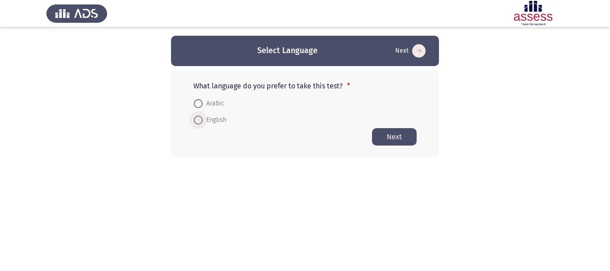
click at [220, 121] on span "English" at bounding box center [215, 120] width 24 height 11
click at [203, 121] on input "English" at bounding box center [198, 120] width 9 height 9
radio input "true"
click at [394, 137] on button "Next" at bounding box center [394, 136] width 45 height 17
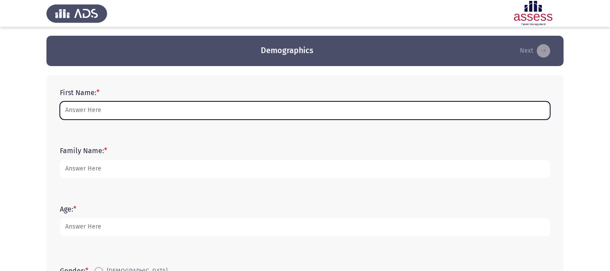
click at [201, 104] on input "First Name: *" at bounding box center [305, 110] width 490 height 18
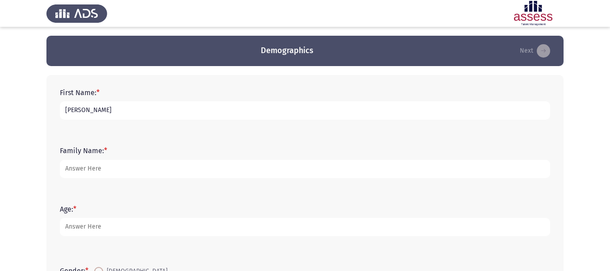
type input "[PERSON_NAME]"
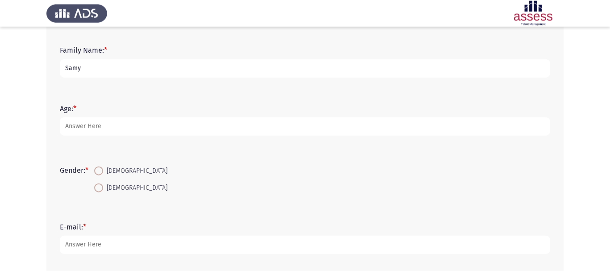
scroll to position [103, 0]
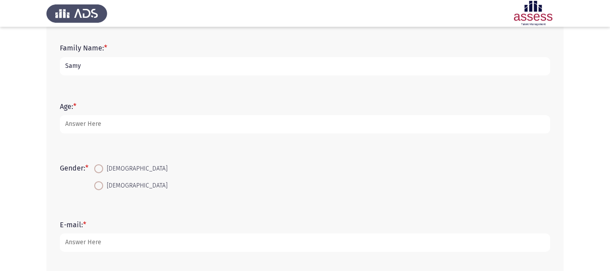
type input "Samy"
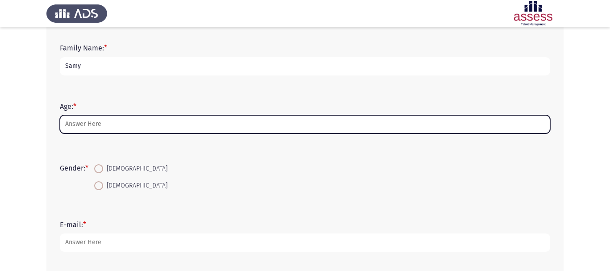
click at [90, 124] on input "Age: *" at bounding box center [305, 124] width 490 height 18
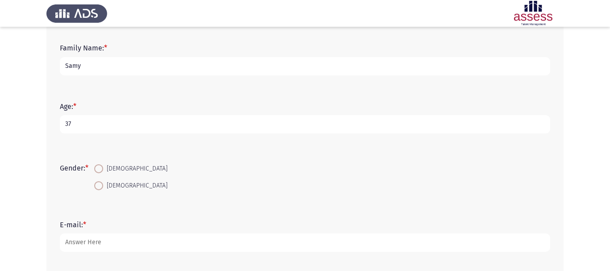
type input "37"
click at [103, 169] on span at bounding box center [98, 168] width 9 height 9
click at [103, 169] on input "[DEMOGRAPHIC_DATA]" at bounding box center [98, 168] width 9 height 9
radio input "true"
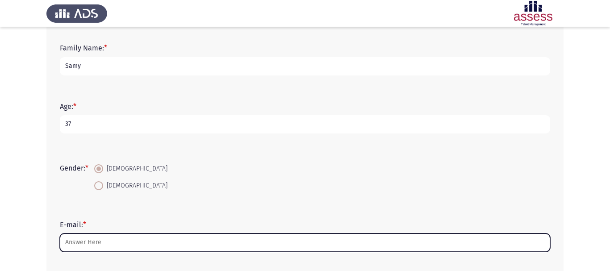
click at [110, 237] on input "E-mail: *" at bounding box center [305, 242] width 490 height 18
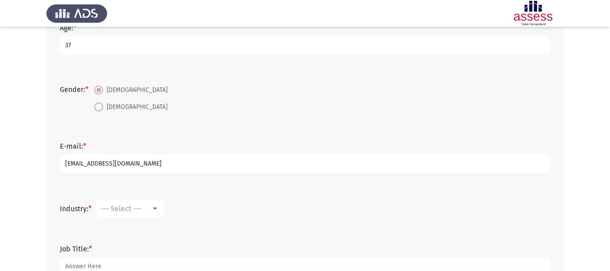
scroll to position [245, 0]
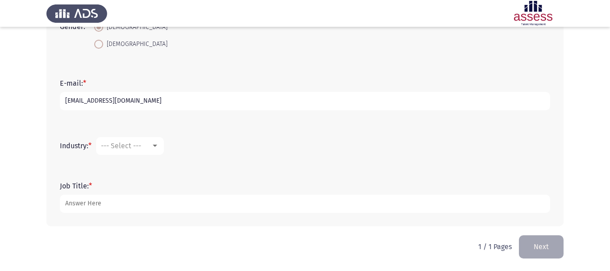
type input "[EMAIL_ADDRESS][DOMAIN_NAME]"
click at [141, 142] on span "--- Select ---" at bounding box center [121, 145] width 40 height 8
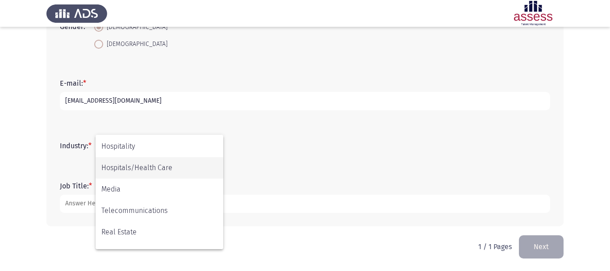
scroll to position [213, 0]
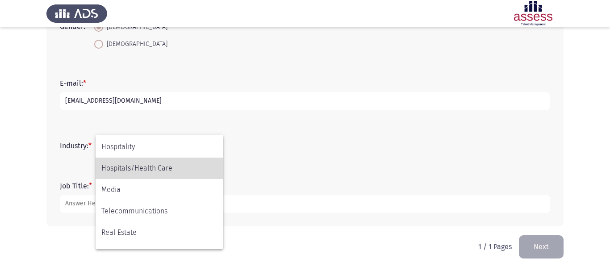
click at [149, 174] on span "Hospitals/Health Care" at bounding box center [159, 168] width 116 height 21
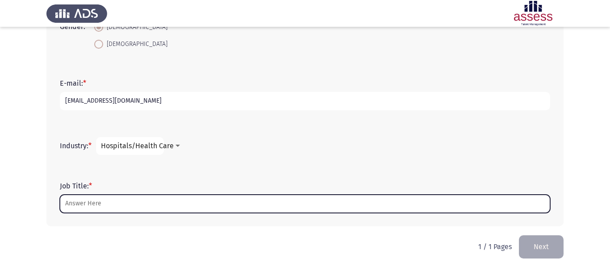
click at [100, 202] on input "Job Title: *" at bounding box center [305, 204] width 490 height 18
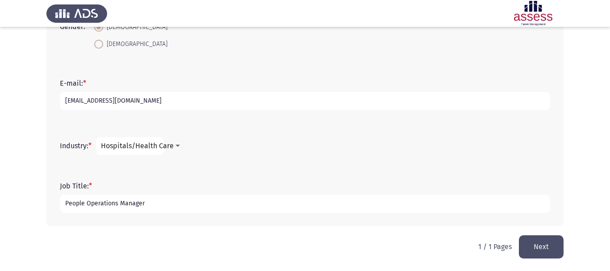
type input "People Operations Manager"
click at [539, 243] on button "Next" at bounding box center [541, 246] width 45 height 23
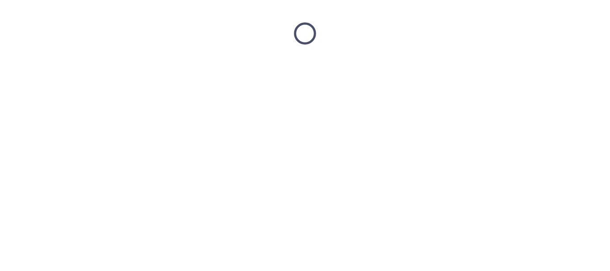
scroll to position [0, 0]
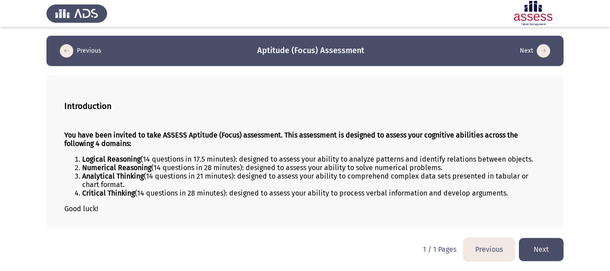
click at [538, 251] on button "Next" at bounding box center [541, 249] width 45 height 23
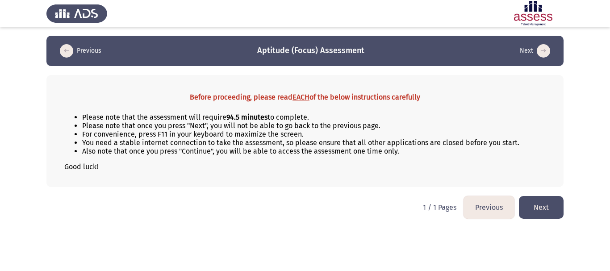
click at [545, 214] on button "Next" at bounding box center [541, 207] width 45 height 23
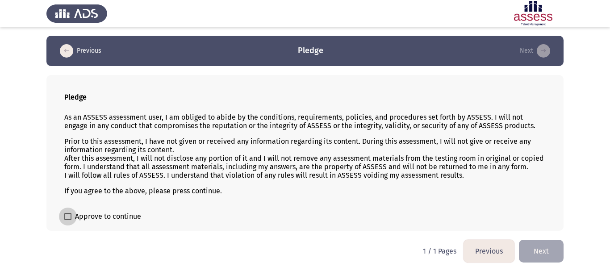
click at [103, 220] on span "Approve to continue" at bounding box center [108, 216] width 66 height 11
click at [68, 220] on input "Approve to continue" at bounding box center [67, 220] width 0 height 0
checkbox input "true"
click at [536, 253] on button "Next" at bounding box center [541, 251] width 45 height 23
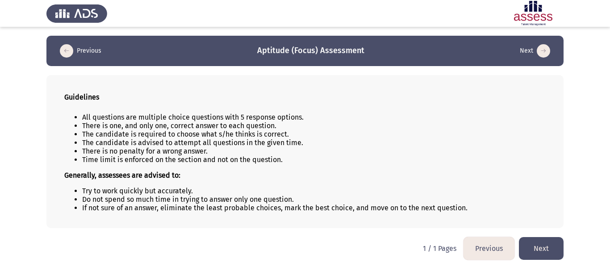
scroll to position [0, 0]
click at [536, 253] on button "Next" at bounding box center [541, 248] width 45 height 23
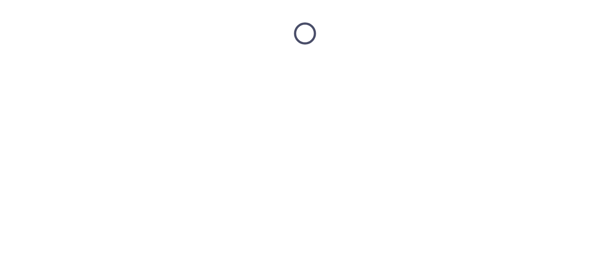
scroll to position [0, 0]
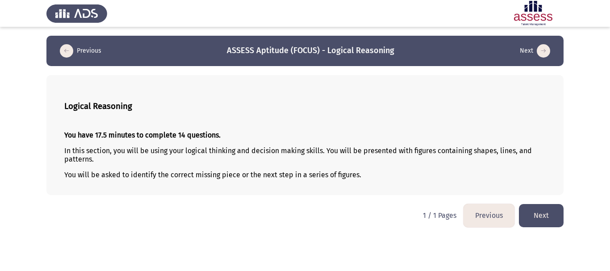
click at [546, 215] on button "Next" at bounding box center [541, 215] width 45 height 23
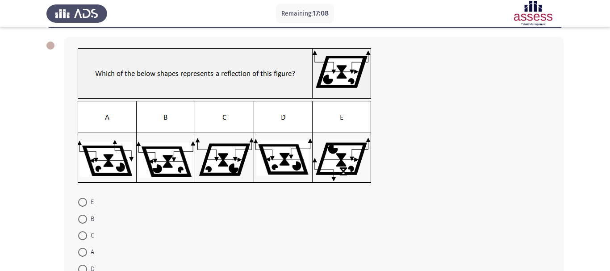
scroll to position [38, 0]
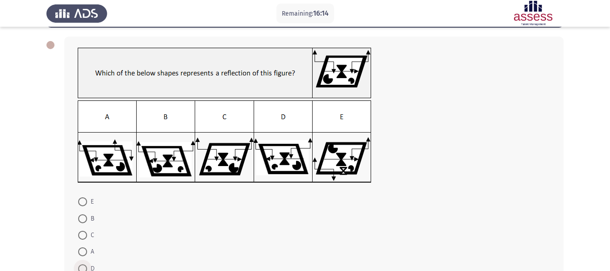
click at [85, 264] on span at bounding box center [82, 268] width 9 height 9
click at [85, 264] on input "D" at bounding box center [82, 268] width 9 height 9
radio input "true"
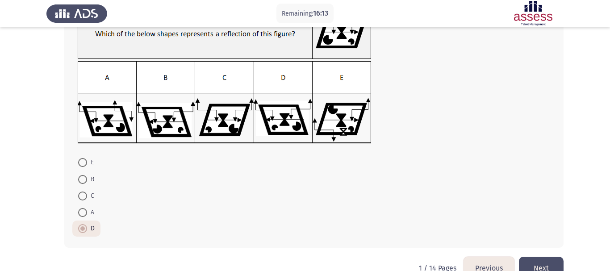
scroll to position [91, 0]
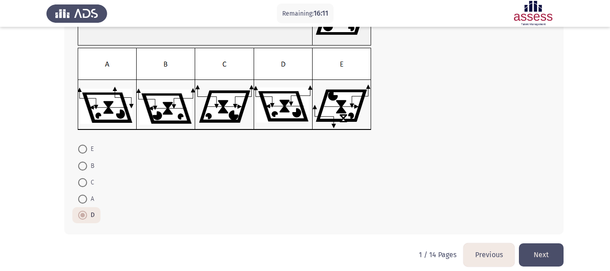
click at [538, 253] on button "Next" at bounding box center [541, 254] width 45 height 23
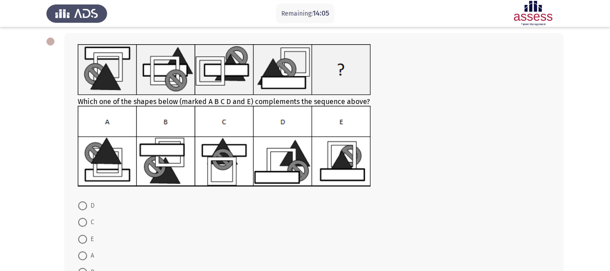
scroll to position [42, 0]
click at [85, 251] on span at bounding box center [82, 255] width 9 height 9
click at [85, 251] on input "A" at bounding box center [82, 255] width 9 height 9
radio input "true"
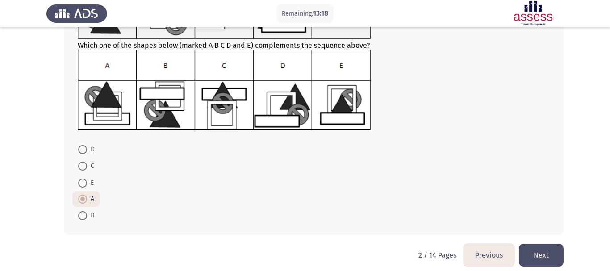
click at [539, 244] on button "Next" at bounding box center [541, 255] width 45 height 23
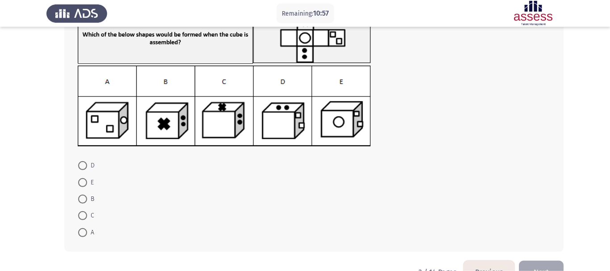
scroll to position [74, 0]
click at [85, 161] on span at bounding box center [82, 165] width 9 height 9
click at [85, 161] on input "D" at bounding box center [82, 165] width 9 height 9
radio input "true"
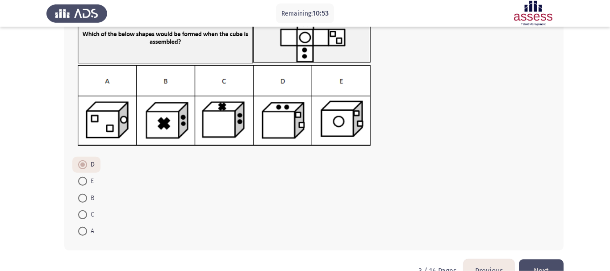
click at [537, 261] on button "Next" at bounding box center [541, 270] width 45 height 23
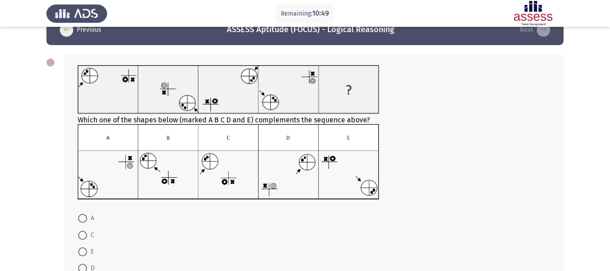
scroll to position [21, 0]
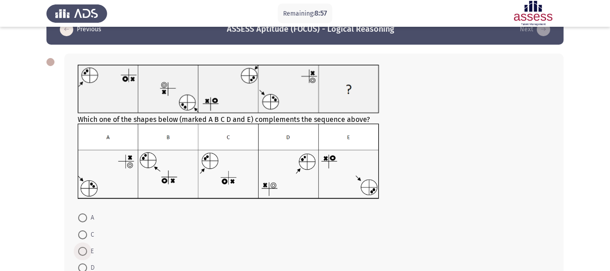
click at [87, 246] on span "E" at bounding box center [90, 251] width 7 height 11
click at [87, 247] on input "E" at bounding box center [82, 251] width 9 height 9
radio input "true"
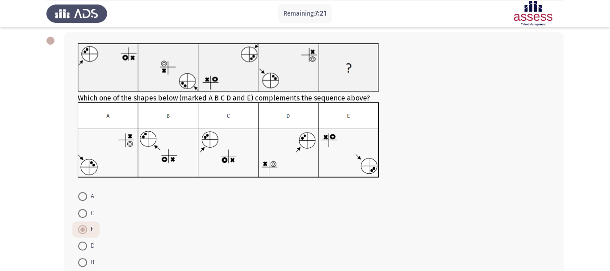
scroll to position [44, 0]
click at [81, 208] on span at bounding box center [82, 212] width 9 height 9
click at [81, 208] on input "C" at bounding box center [82, 212] width 9 height 9
radio input "true"
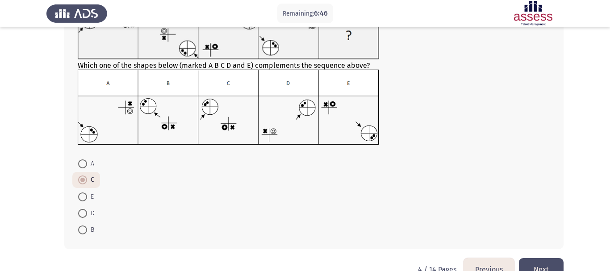
scroll to position [90, 0]
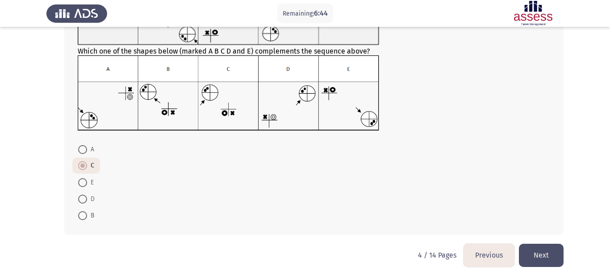
click at [553, 246] on button "Next" at bounding box center [541, 255] width 45 height 23
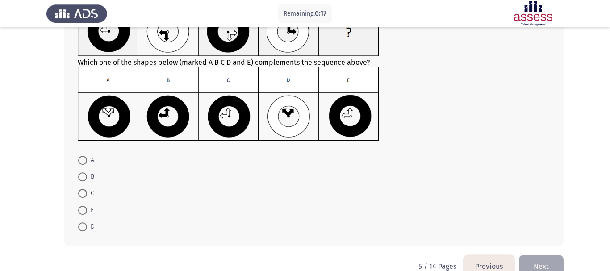
scroll to position [82, 0]
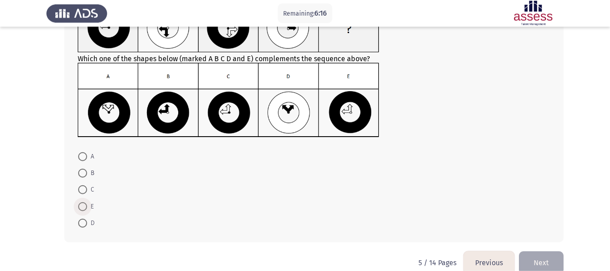
click at [79, 202] on span at bounding box center [82, 206] width 9 height 9
click at [79, 202] on input "E" at bounding box center [82, 206] width 9 height 9
radio input "true"
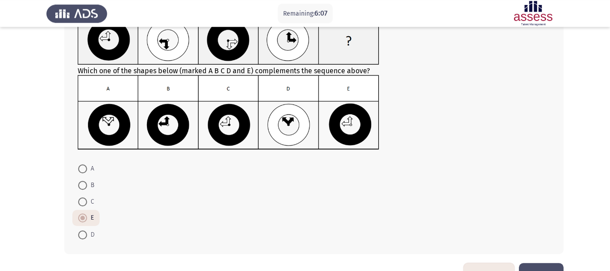
scroll to position [71, 0]
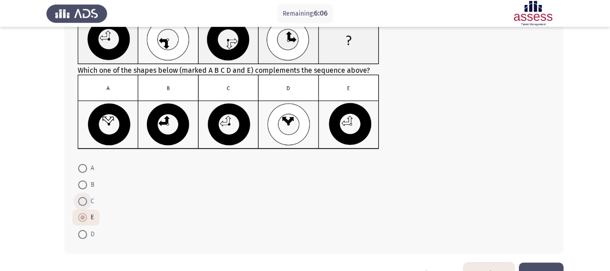
click at [85, 197] on span at bounding box center [82, 201] width 9 height 9
click at [85, 197] on input "C" at bounding box center [82, 201] width 9 height 9
radio input "true"
click at [550, 262] on button "Next" at bounding box center [541, 273] width 45 height 23
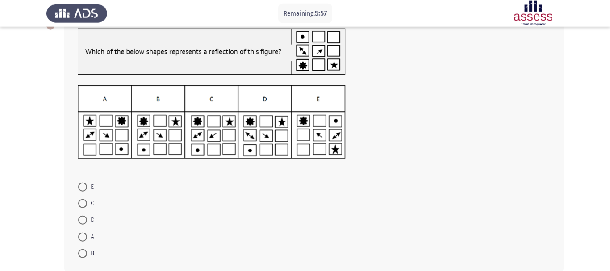
scroll to position [58, 0]
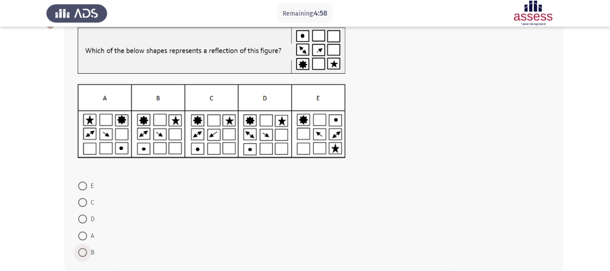
click at [83, 248] on span at bounding box center [82, 252] width 9 height 9
click at [83, 248] on input "B" at bounding box center [82, 252] width 9 height 9
radio input "true"
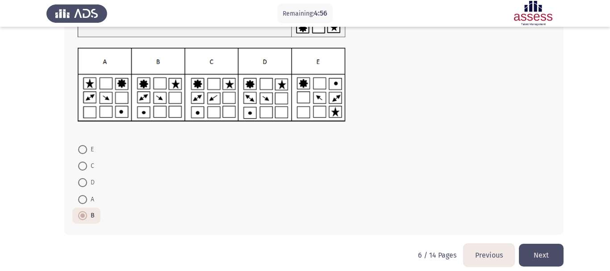
click at [548, 244] on button "Next" at bounding box center [541, 255] width 45 height 23
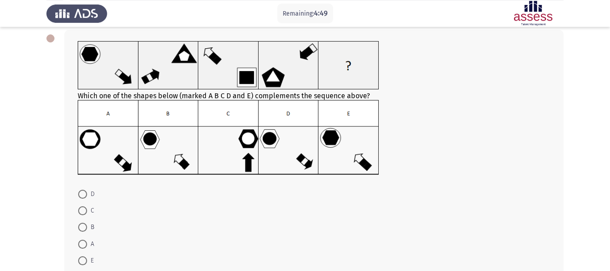
scroll to position [46, 0]
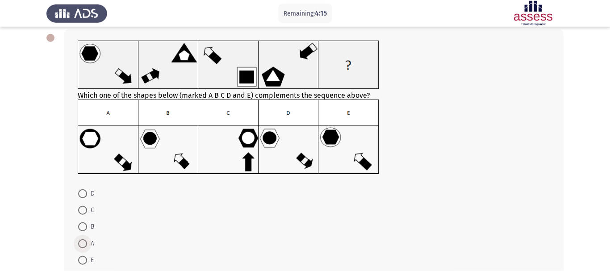
click at [83, 239] on span at bounding box center [82, 243] width 9 height 9
click at [83, 239] on input "A" at bounding box center [82, 243] width 9 height 9
radio input "true"
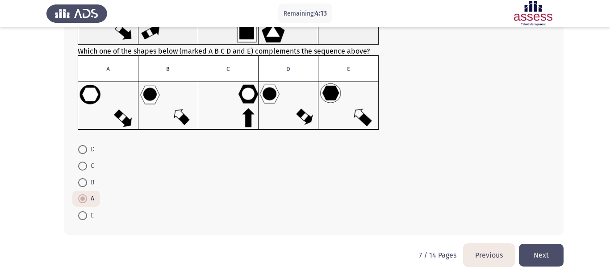
click at [543, 244] on button "Next" at bounding box center [541, 255] width 45 height 23
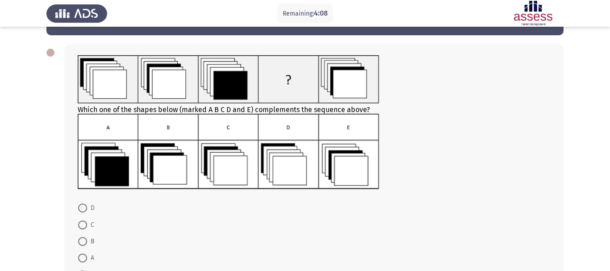
scroll to position [33, 0]
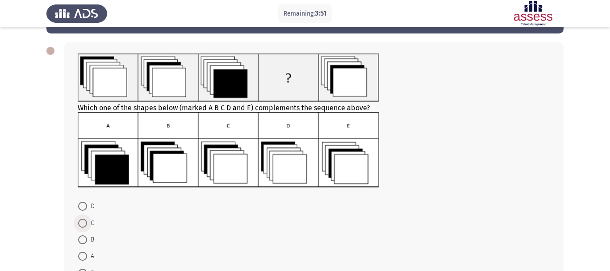
click at [87, 218] on span "C" at bounding box center [90, 223] width 7 height 11
click at [87, 219] on input "C" at bounding box center [82, 223] width 9 height 9
radio input "true"
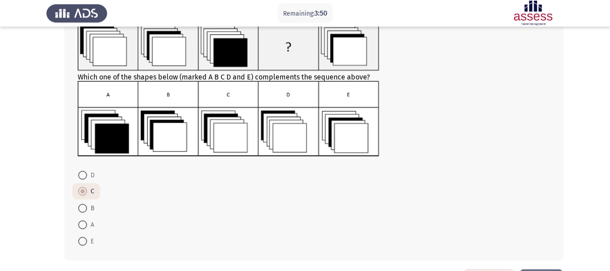
scroll to position [89, 0]
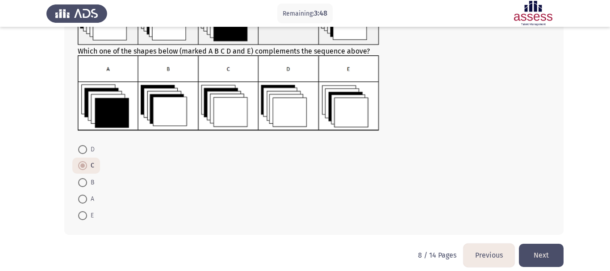
click at [535, 244] on button "Next" at bounding box center [541, 255] width 45 height 23
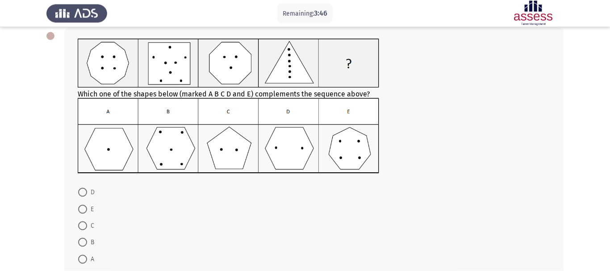
scroll to position [48, 0]
click at [79, 187] on span at bounding box center [82, 191] width 9 height 9
click at [79, 187] on input "D" at bounding box center [82, 191] width 9 height 9
radio input "true"
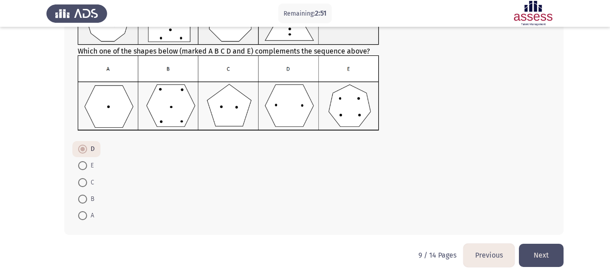
click at [540, 249] on button "Next" at bounding box center [541, 255] width 45 height 23
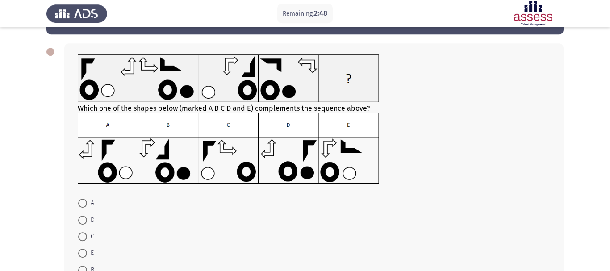
scroll to position [32, 0]
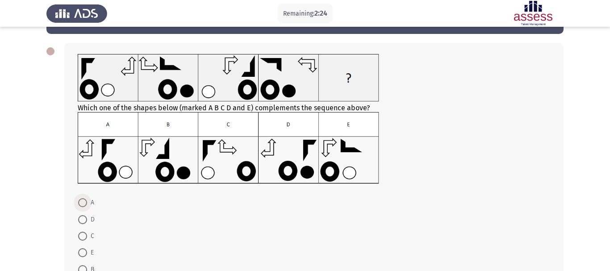
click at [87, 197] on span "A" at bounding box center [90, 202] width 7 height 11
click at [87, 198] on input "A" at bounding box center [82, 202] width 9 height 9
radio input "true"
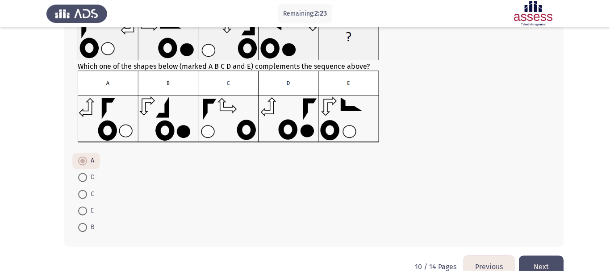
scroll to position [85, 0]
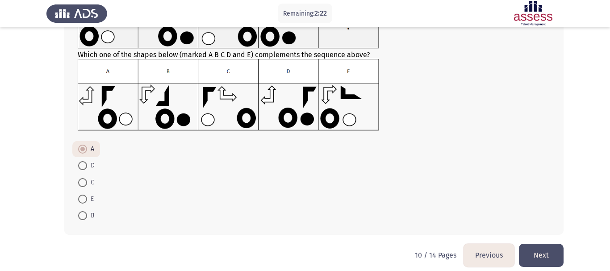
click at [548, 250] on button "Next" at bounding box center [541, 255] width 45 height 23
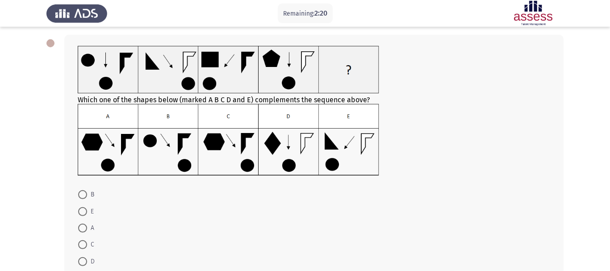
scroll to position [45, 0]
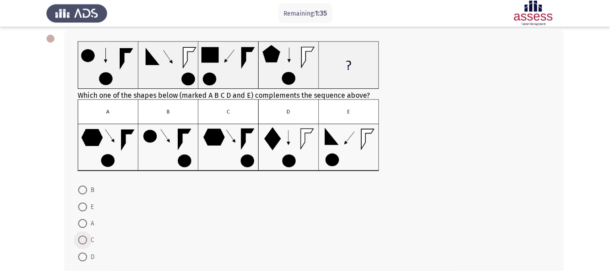
click at [84, 236] on span at bounding box center [82, 240] width 9 height 9
click at [84, 236] on input "C" at bounding box center [82, 240] width 9 height 9
radio input "true"
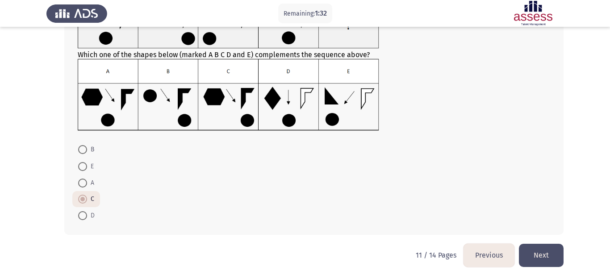
click at [543, 244] on button "Next" at bounding box center [541, 255] width 45 height 23
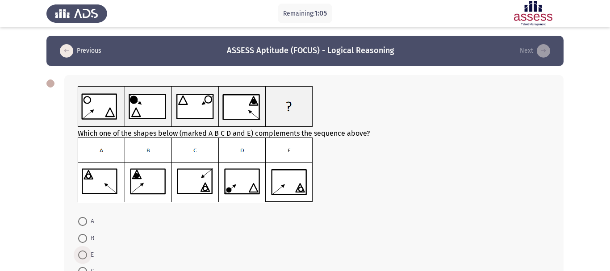
click at [82, 250] on span at bounding box center [82, 254] width 9 height 9
click at [82, 250] on input "E" at bounding box center [82, 254] width 9 height 9
radio input "true"
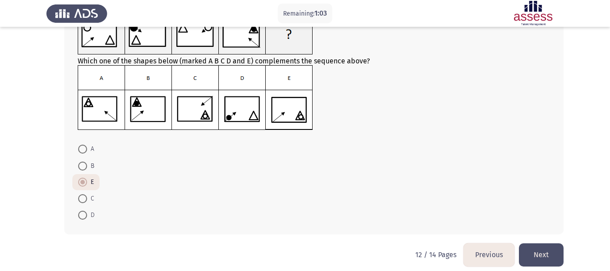
click at [549, 243] on button "Next" at bounding box center [541, 254] width 45 height 23
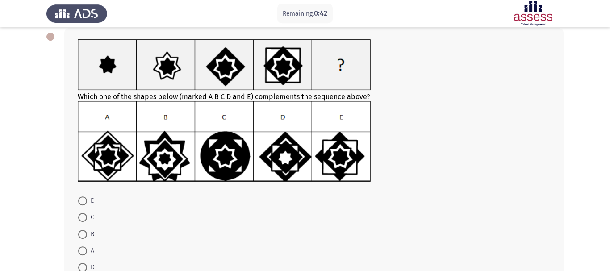
scroll to position [47, 0]
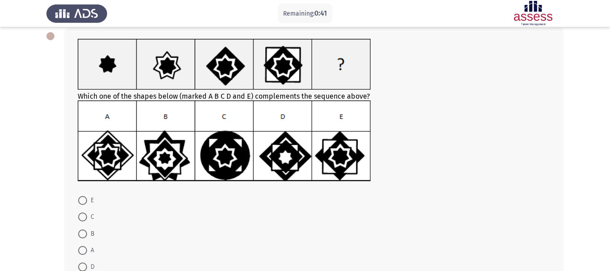
click at [85, 196] on span at bounding box center [82, 200] width 9 height 9
click at [85, 196] on input "E" at bounding box center [82, 200] width 9 height 9
radio input "true"
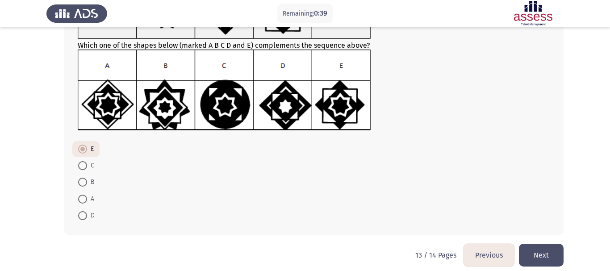
click at [542, 244] on button "Next" at bounding box center [541, 255] width 45 height 23
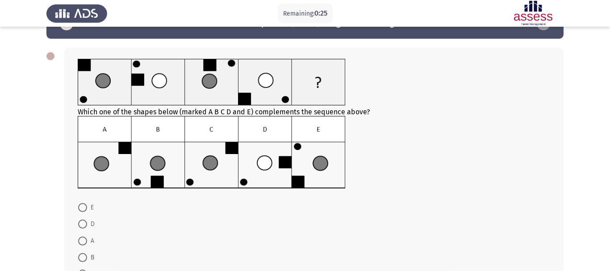
scroll to position [28, 0]
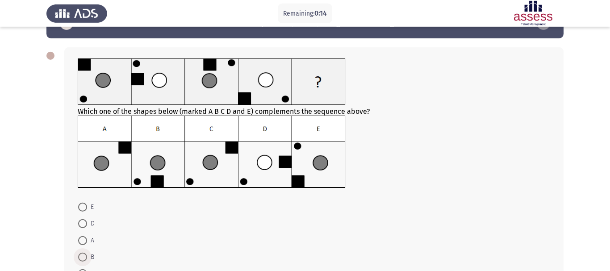
click at [81, 253] on span at bounding box center [82, 257] width 9 height 9
click at [81, 253] on input "B" at bounding box center [82, 257] width 9 height 9
radio input "true"
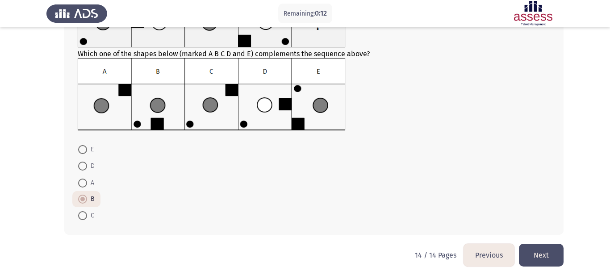
click at [534, 245] on button "Next" at bounding box center [541, 255] width 45 height 23
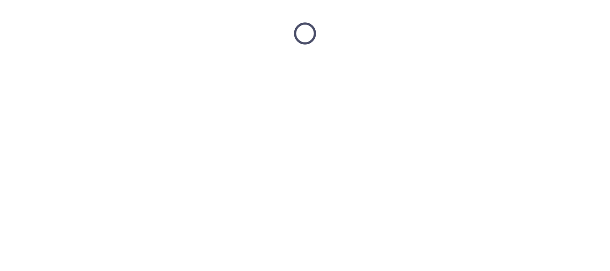
scroll to position [0, 0]
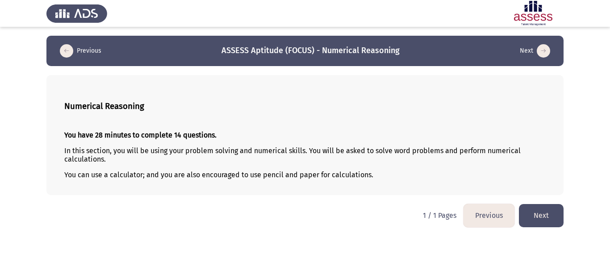
click at [535, 218] on button "Next" at bounding box center [541, 215] width 45 height 23
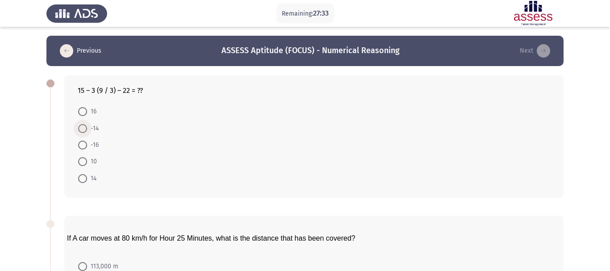
click at [84, 124] on span at bounding box center [82, 128] width 9 height 9
click at [84, 124] on input "-14" at bounding box center [82, 128] width 9 height 9
radio input "true"
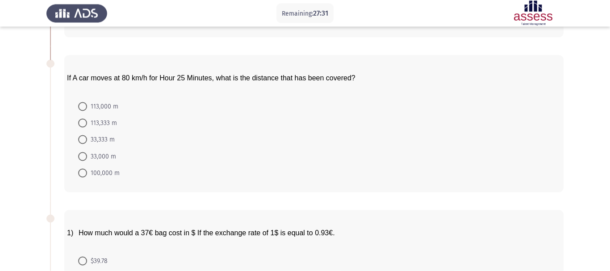
scroll to position [161, 0]
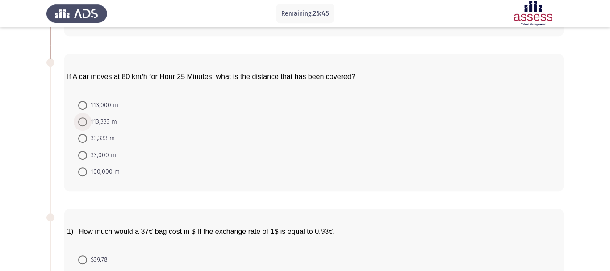
click at [81, 117] on span at bounding box center [82, 121] width 9 height 9
click at [81, 117] on input "113,333 m" at bounding box center [82, 121] width 9 height 9
radio input "true"
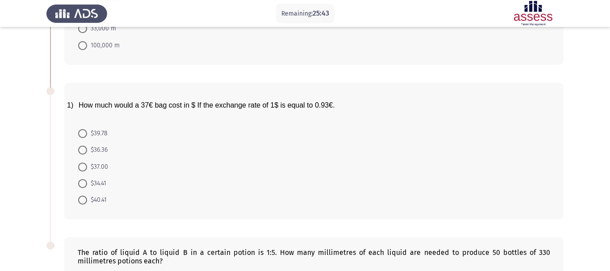
scroll to position [287, 0]
click at [83, 129] on span at bounding box center [82, 133] width 9 height 9
click at [83, 129] on input "$39.78" at bounding box center [82, 133] width 9 height 9
radio input "true"
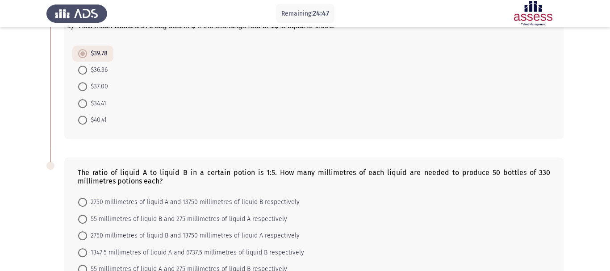
scroll to position [394, 0]
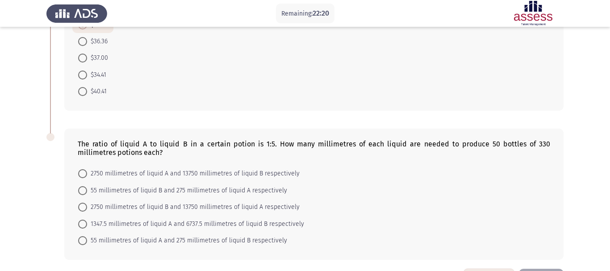
click at [83, 236] on span at bounding box center [82, 240] width 9 height 9
click at [83, 236] on input "55 millimetres of liquid A and 275 millimetres of liquid B respectively" at bounding box center [82, 240] width 9 height 9
radio input "true"
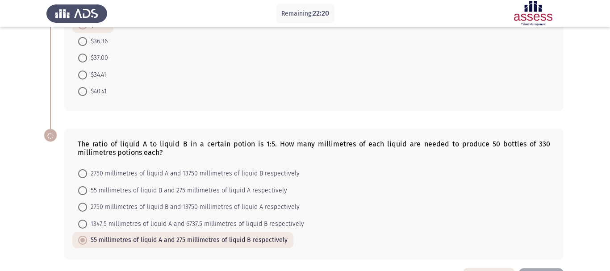
scroll to position [394, 0]
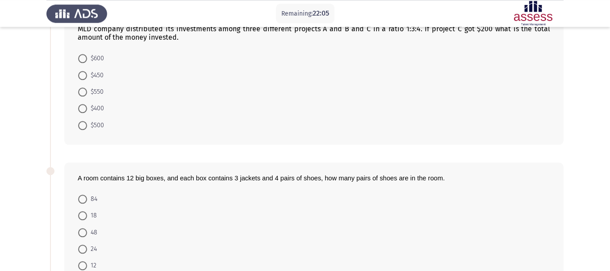
scroll to position [0, 0]
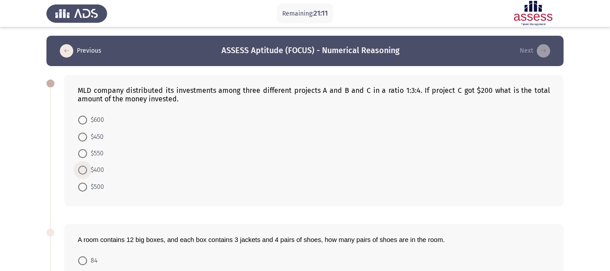
click at [89, 165] on span "$400" at bounding box center [95, 170] width 17 height 11
click at [87, 166] on input "$400" at bounding box center [82, 170] width 9 height 9
radio input "true"
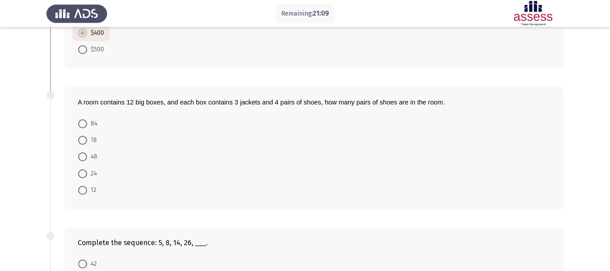
scroll to position [137, 0]
click at [82, 152] on span at bounding box center [82, 156] width 9 height 9
click at [82, 152] on input "48" at bounding box center [82, 156] width 9 height 9
radio input "true"
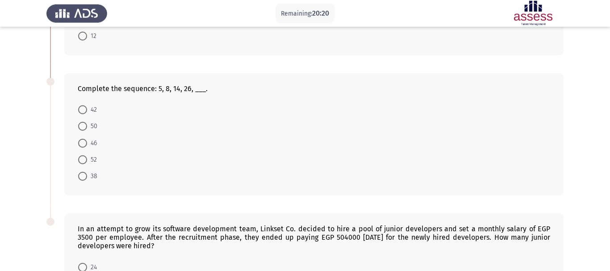
scroll to position [291, 0]
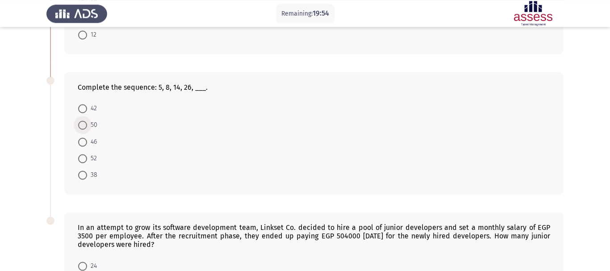
click at [86, 120] on span at bounding box center [82, 124] width 9 height 9
click at [86, 120] on input "50" at bounding box center [82, 124] width 9 height 9
radio input "true"
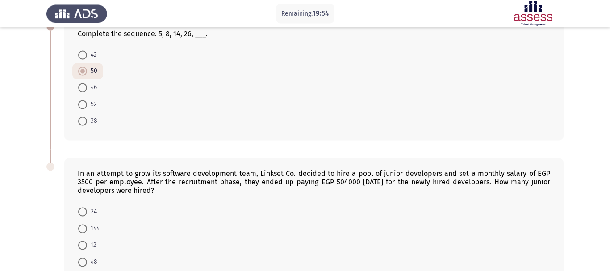
scroll to position [383, 0]
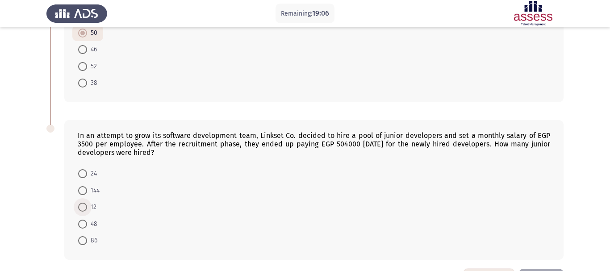
click at [83, 203] on span at bounding box center [82, 207] width 9 height 9
click at [83, 203] on input "12" at bounding box center [82, 207] width 9 height 9
radio input "true"
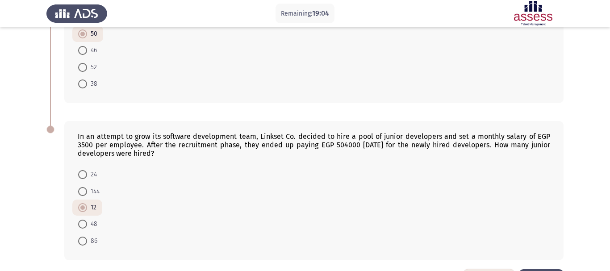
scroll to position [0, 0]
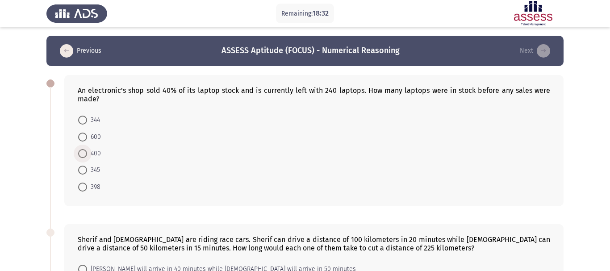
click at [95, 148] on span "400" at bounding box center [94, 153] width 14 height 11
click at [87, 149] on input "400" at bounding box center [82, 153] width 9 height 9
radio input "true"
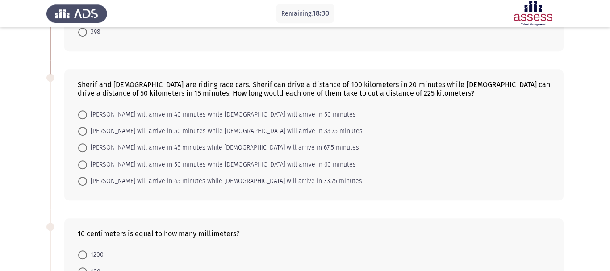
scroll to position [155, 0]
click at [83, 142] on span at bounding box center [82, 146] width 9 height 9
click at [83, 142] on input "[PERSON_NAME] will arrive in 45 minutes while [DEMOGRAPHIC_DATA] will arrive in…" at bounding box center [82, 146] width 9 height 9
radio input "true"
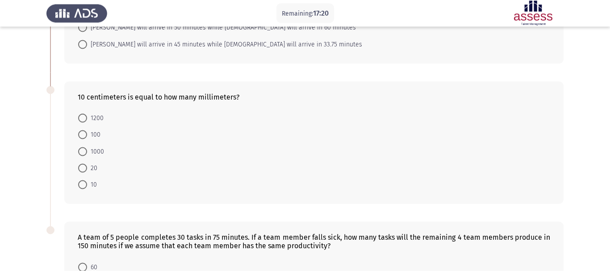
scroll to position [291, 0]
click at [81, 129] on span at bounding box center [82, 133] width 9 height 9
click at [81, 129] on input "100" at bounding box center [82, 133] width 9 height 9
radio input "true"
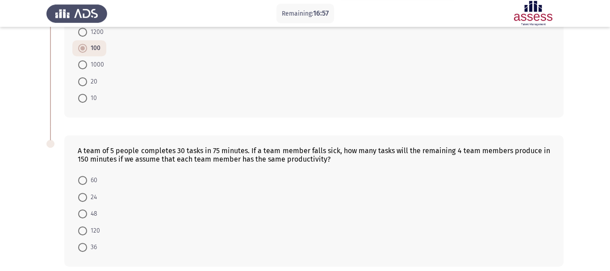
scroll to position [383, 0]
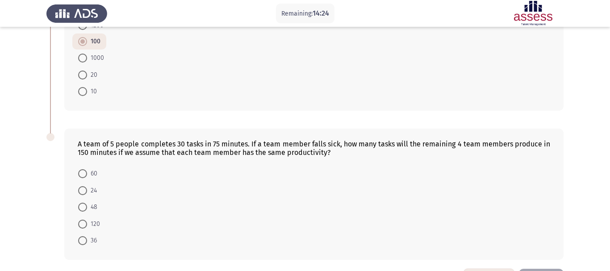
click at [373, 140] on div "A team of 5 people completes 30 tasks in 75 minutes. If a team member falls sic…" at bounding box center [314, 148] width 472 height 17
click at [90, 202] on span "48" at bounding box center [92, 207] width 10 height 11
click at [87, 203] on input "48" at bounding box center [82, 207] width 9 height 9
radio input "true"
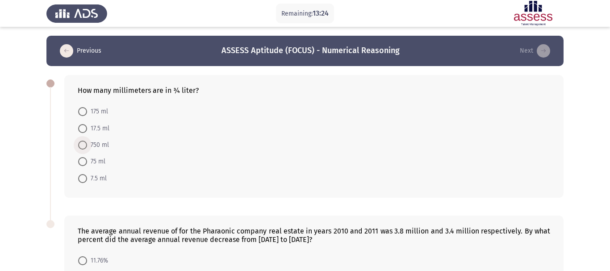
click at [83, 141] on span at bounding box center [82, 145] width 9 height 9
click at [83, 141] on input "750 ml" at bounding box center [82, 145] width 9 height 9
radio input "true"
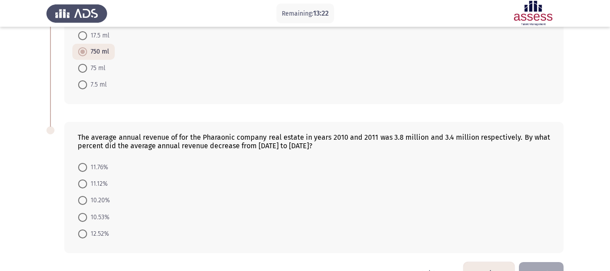
scroll to position [103, 0]
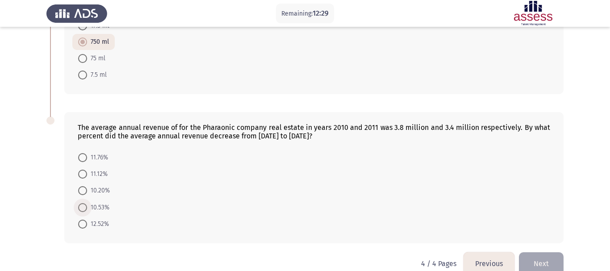
click at [85, 203] on span at bounding box center [82, 207] width 9 height 9
click at [85, 203] on input "10.53%" at bounding box center [82, 207] width 9 height 9
radio input "true"
click at [543, 252] on button "Next" at bounding box center [541, 263] width 45 height 23
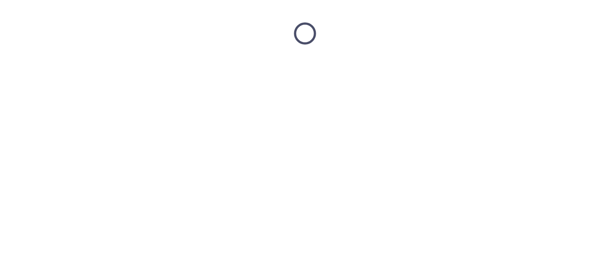
scroll to position [0, 0]
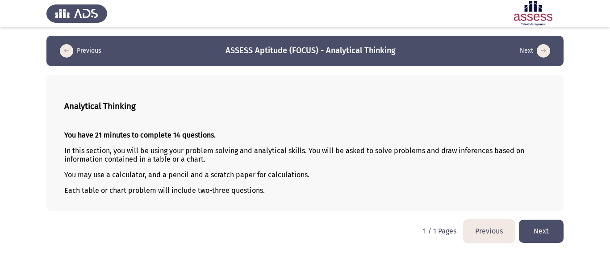
click at [540, 228] on button "Next" at bounding box center [541, 231] width 45 height 23
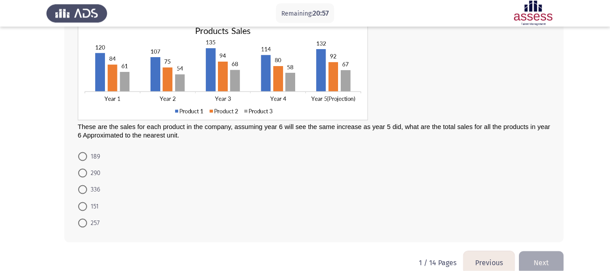
scroll to position [73, 0]
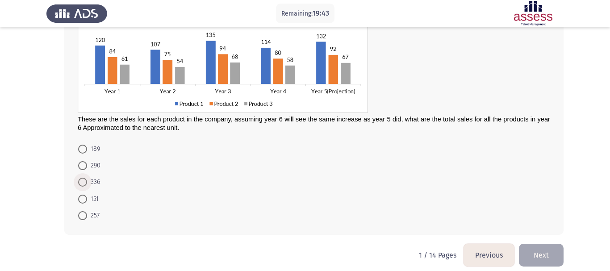
click at [83, 178] on span at bounding box center [82, 182] width 9 height 9
click at [83, 178] on input "336" at bounding box center [82, 182] width 9 height 9
radio input "true"
click at [539, 245] on button "Next" at bounding box center [541, 255] width 45 height 23
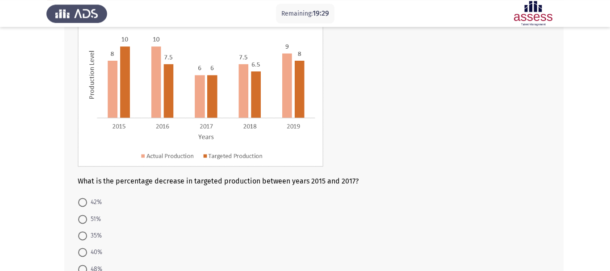
scroll to position [82, 0]
click at [91, 246] on span "40%" at bounding box center [94, 251] width 15 height 11
click at [87, 247] on input "40%" at bounding box center [82, 251] width 9 height 9
radio input "true"
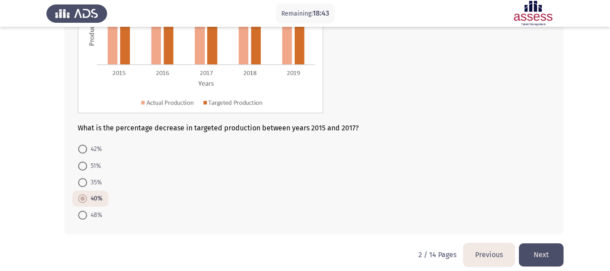
click at [552, 244] on button "Next" at bounding box center [541, 254] width 45 height 23
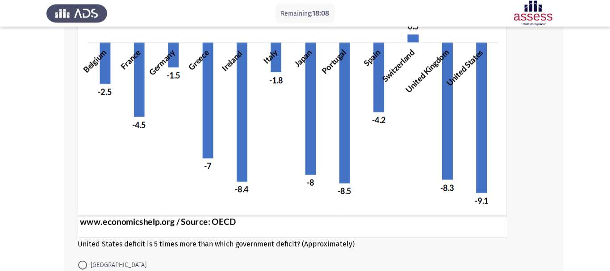
scroll to position [220, 0]
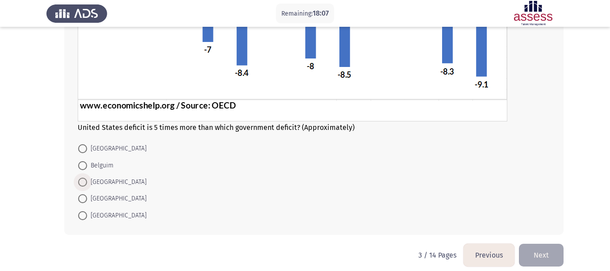
click at [89, 177] on span "[GEOGRAPHIC_DATA]" at bounding box center [116, 182] width 59 height 11
click at [87, 178] on input "[GEOGRAPHIC_DATA]" at bounding box center [82, 182] width 9 height 9
radio input "true"
click at [533, 248] on button "Next" at bounding box center [541, 254] width 45 height 23
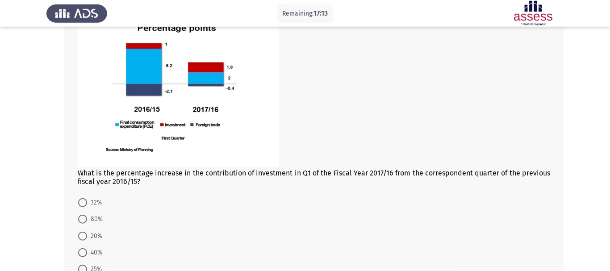
scroll to position [101, 0]
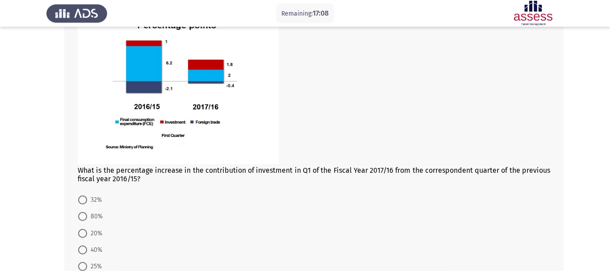
click at [88, 211] on span "80%" at bounding box center [95, 216] width 16 height 11
click at [87, 212] on input "80%" at bounding box center [82, 216] width 9 height 9
radio input "true"
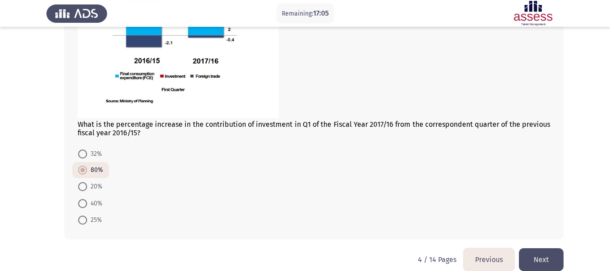
scroll to position [149, 0]
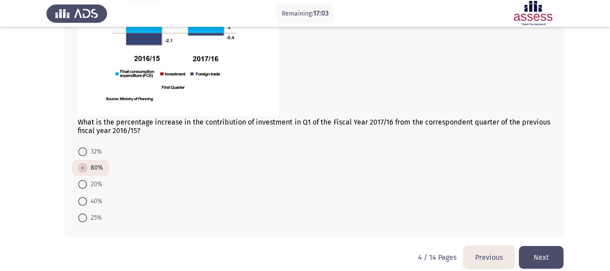
click at [543, 253] on button "Next" at bounding box center [541, 257] width 45 height 23
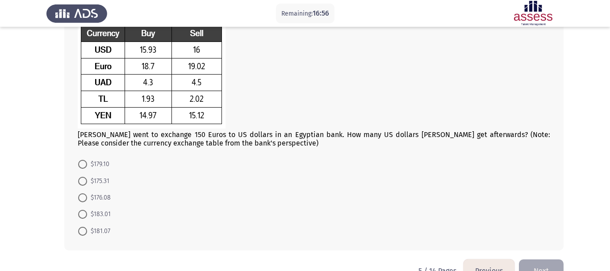
scroll to position [70, 0]
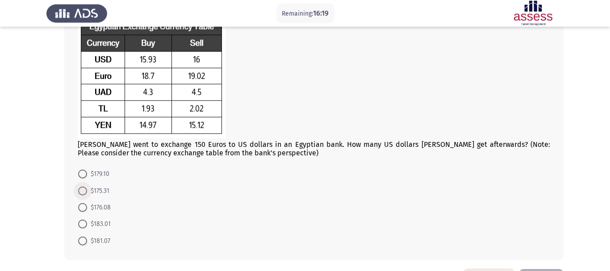
click at [89, 186] on span "$175.31" at bounding box center [98, 191] width 22 height 11
click at [87, 187] on input "$175.31" at bounding box center [82, 191] width 9 height 9
radio input "true"
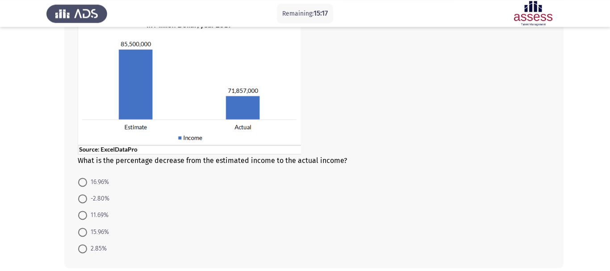
scroll to position [96, 0]
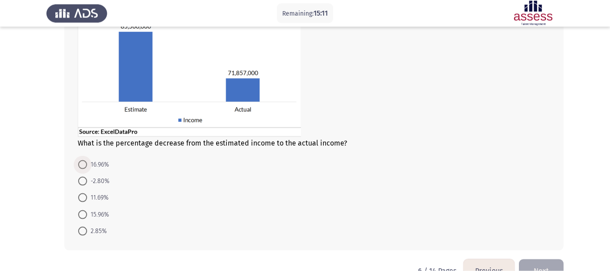
click at [95, 159] on span "16.96%" at bounding box center [98, 164] width 22 height 11
click at [87, 160] on input "16.96%" at bounding box center [82, 164] width 9 height 9
radio input "true"
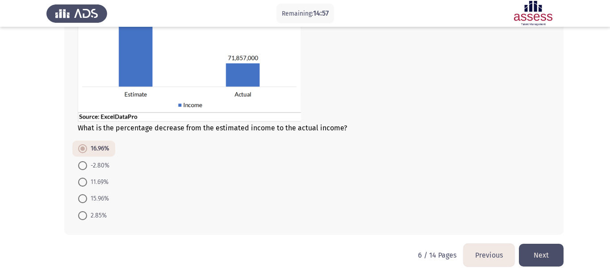
scroll to position [57, 0]
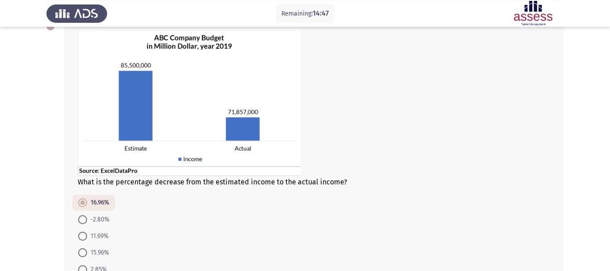
click at [96, 247] on span "15.96%" at bounding box center [98, 252] width 22 height 11
click at [87, 248] on input "15.96%" at bounding box center [82, 252] width 9 height 9
radio input "true"
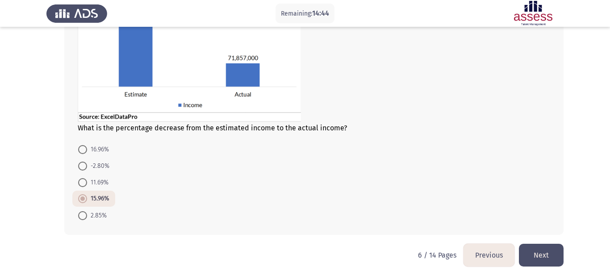
click at [546, 244] on button "Next" at bounding box center [541, 255] width 45 height 23
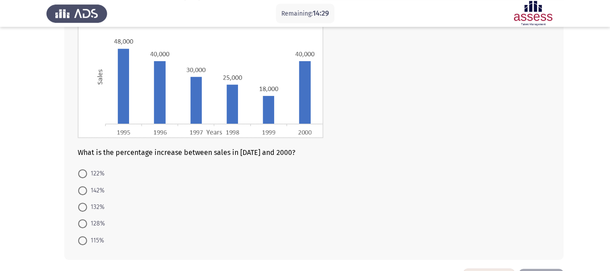
scroll to position [104, 0]
click at [90, 168] on span "122%" at bounding box center [95, 173] width 17 height 11
click at [87, 169] on input "122%" at bounding box center [82, 173] width 9 height 9
radio input "true"
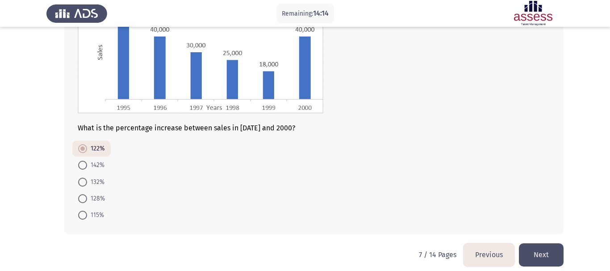
click at [543, 246] on button "Next" at bounding box center [541, 254] width 45 height 23
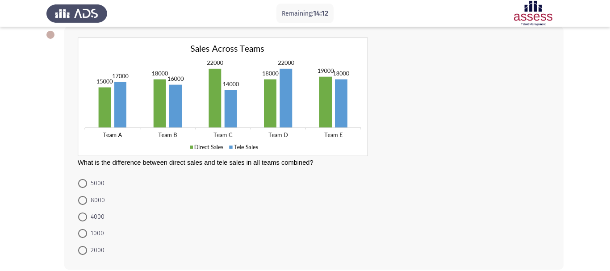
scroll to position [50, 0]
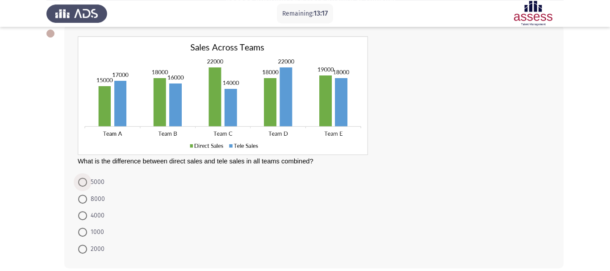
click at [83, 178] on span at bounding box center [82, 182] width 9 height 9
click at [83, 178] on input "5000" at bounding box center [82, 182] width 9 height 9
radio input "true"
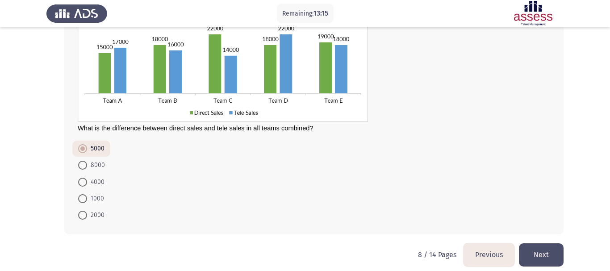
click at [556, 250] on button "Next" at bounding box center [541, 254] width 45 height 23
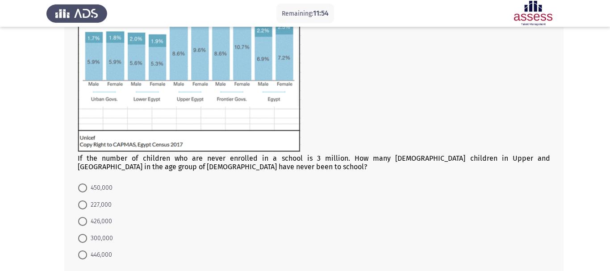
scroll to position [153, 0]
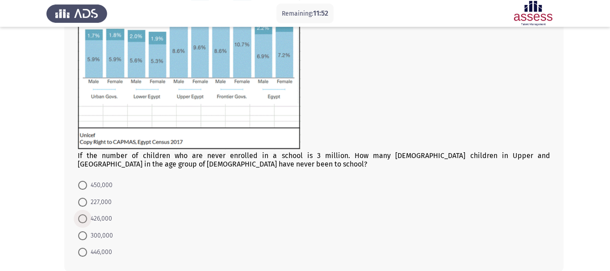
click at [108, 213] on span "426,000" at bounding box center [99, 218] width 25 height 11
click at [87, 214] on input "426,000" at bounding box center [82, 218] width 9 height 9
radio input "true"
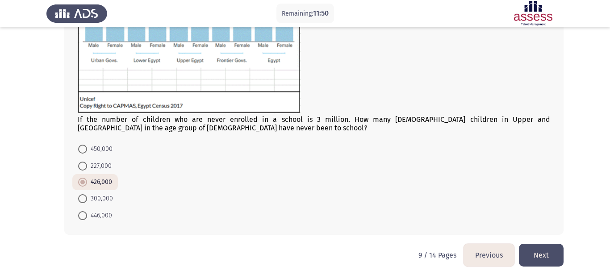
click at [552, 246] on button "Next" at bounding box center [541, 255] width 45 height 23
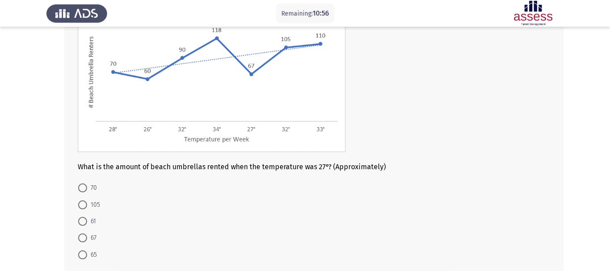
scroll to position [89, 0]
click at [91, 232] on span "67" at bounding box center [91, 237] width 9 height 11
click at [87, 233] on input "67" at bounding box center [82, 237] width 9 height 9
radio input "true"
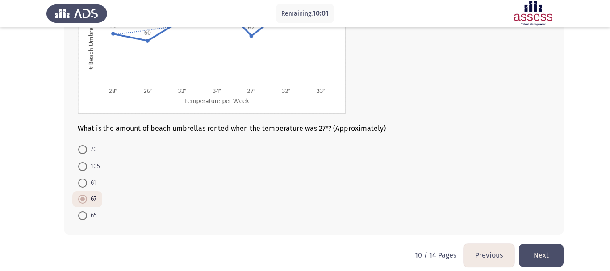
click at [540, 246] on button "Next" at bounding box center [541, 255] width 45 height 23
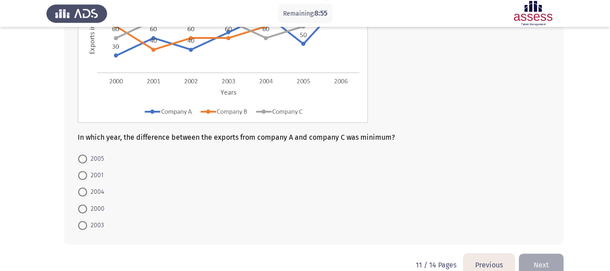
scroll to position [135, 0]
click at [92, 219] on span "2003" at bounding box center [95, 224] width 17 height 11
click at [87, 220] on input "2003" at bounding box center [82, 224] width 9 height 9
radio input "true"
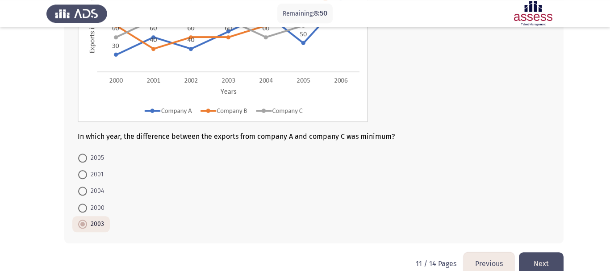
click at [537, 257] on button "Next" at bounding box center [541, 263] width 45 height 23
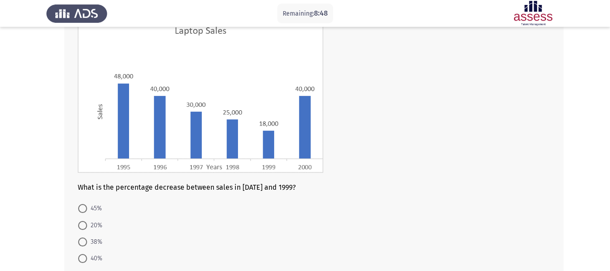
scroll to position [75, 0]
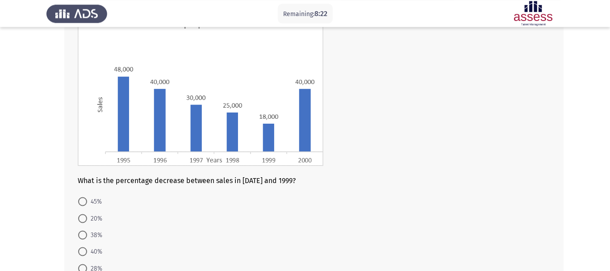
click at [84, 247] on span at bounding box center [82, 251] width 9 height 9
click at [84, 247] on input "40%" at bounding box center [82, 251] width 9 height 9
radio input "true"
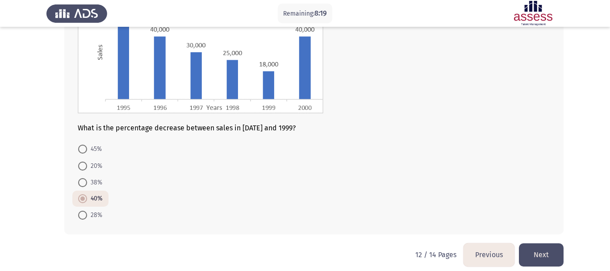
click at [546, 252] on button "Next" at bounding box center [541, 254] width 45 height 23
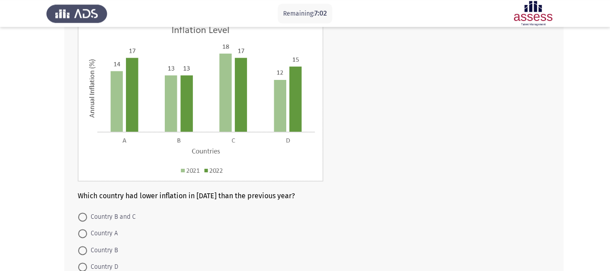
scroll to position [69, 0]
click at [83, 212] on span at bounding box center [82, 216] width 9 height 9
click at [83, 212] on input "Country B and C" at bounding box center [82, 216] width 9 height 9
radio input "true"
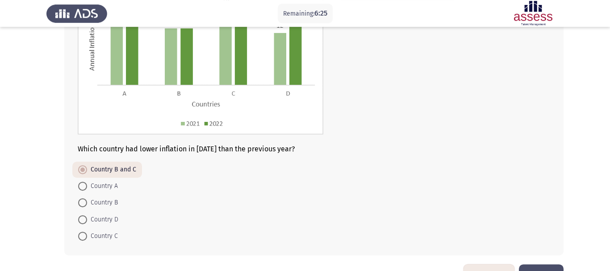
scroll to position [116, 0]
click at [108, 230] on span "Country C" at bounding box center [102, 235] width 31 height 11
click at [87, 231] on input "Country C" at bounding box center [82, 235] width 9 height 9
radio input "true"
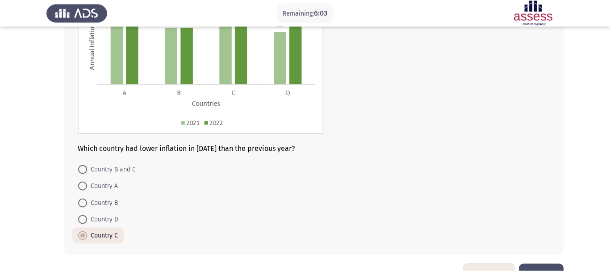
scroll to position [136, 0]
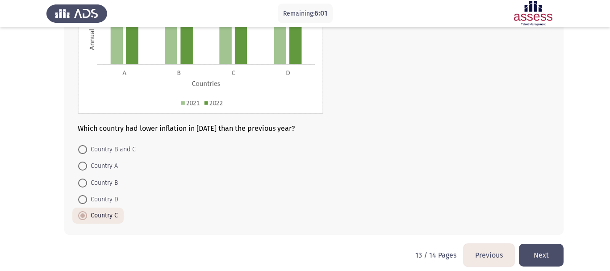
click at [544, 245] on button "Next" at bounding box center [541, 255] width 45 height 23
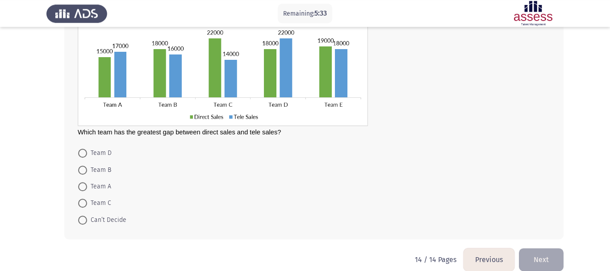
scroll to position [79, 0]
click at [100, 197] on span "Team C" at bounding box center [99, 202] width 24 height 11
click at [87, 198] on input "Team C" at bounding box center [82, 202] width 9 height 9
radio input "true"
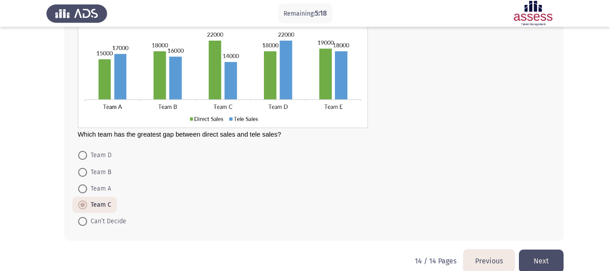
scroll to position [77, 0]
click at [543, 251] on button "Next" at bounding box center [541, 260] width 45 height 23
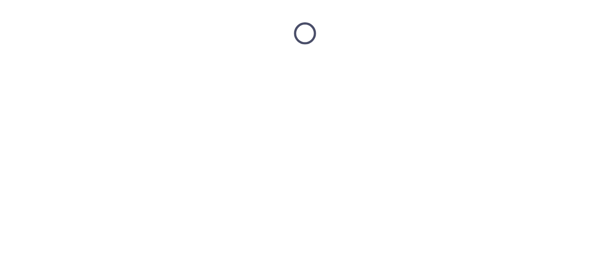
scroll to position [0, 0]
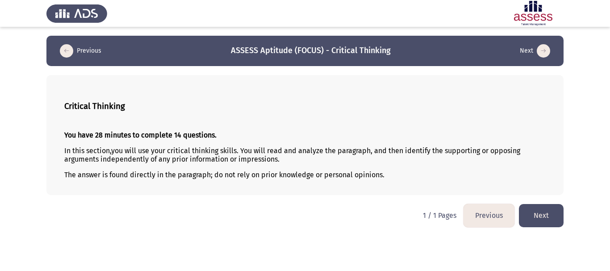
click at [553, 216] on button "Next" at bounding box center [541, 215] width 45 height 23
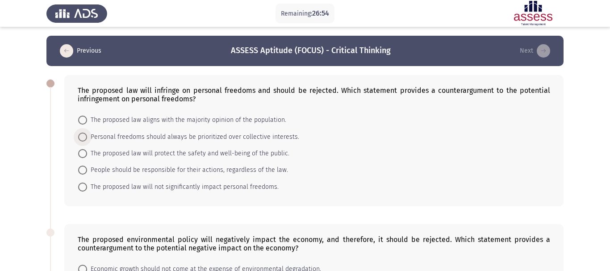
click at [162, 132] on span "Personal freedoms should always be prioritized over collective interests." at bounding box center [193, 137] width 212 height 11
click at [87, 133] on input "Personal freedoms should always be prioritized over collective interests." at bounding box center [82, 137] width 9 height 9
radio input "true"
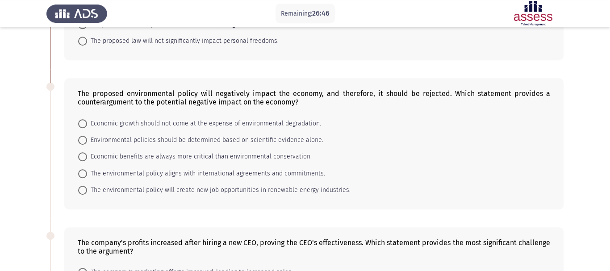
scroll to position [164, 0]
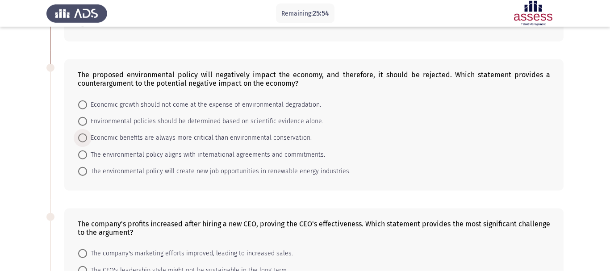
click at [268, 133] on span "Economic benefits are always more critical than environmental conservation." at bounding box center [199, 138] width 224 height 11
click at [87, 133] on input "Economic benefits are always more critical than environmental conservation." at bounding box center [82, 137] width 9 height 9
radio input "true"
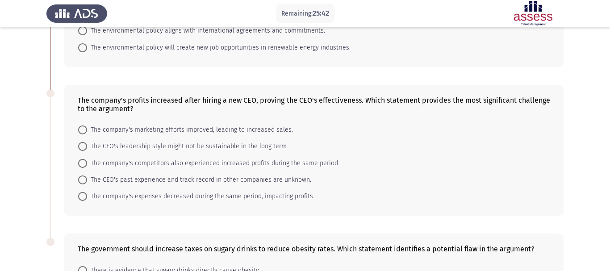
scroll to position [290, 0]
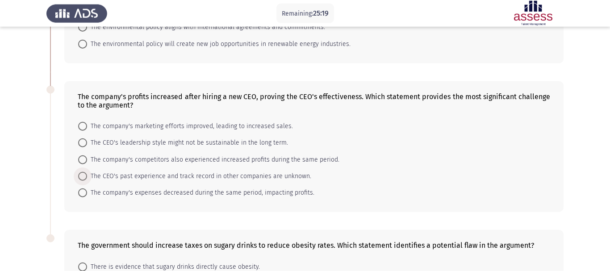
click at [181, 171] on span "The CEO's past experience and track record in other companies are unknown." at bounding box center [199, 176] width 224 height 11
click at [87, 172] on input "The CEO's past experience and track record in other companies are unknown." at bounding box center [82, 176] width 9 height 9
radio input "true"
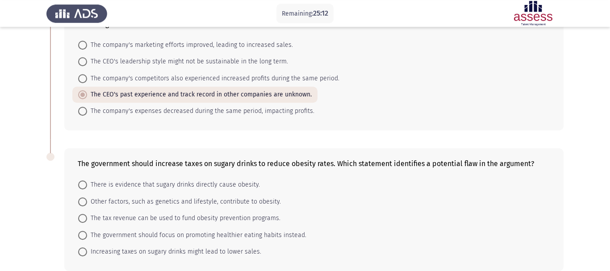
scroll to position [383, 0]
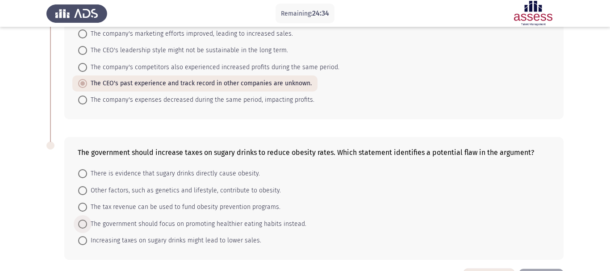
click at [269, 219] on span "The government should focus on promoting healthier eating habits instead." at bounding box center [196, 224] width 219 height 11
click at [87, 220] on input "The government should focus on promoting healthier eating habits instead." at bounding box center [82, 224] width 9 height 9
radio input "true"
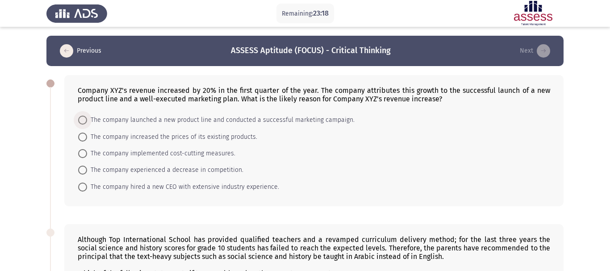
click at [305, 115] on span "The company launched a new product line and conducted a successful marketing ca…" at bounding box center [220, 120] width 267 height 11
click at [87, 116] on input "The company launched a new product line and conducted a successful marketing ca…" at bounding box center [82, 120] width 9 height 9
radio input "true"
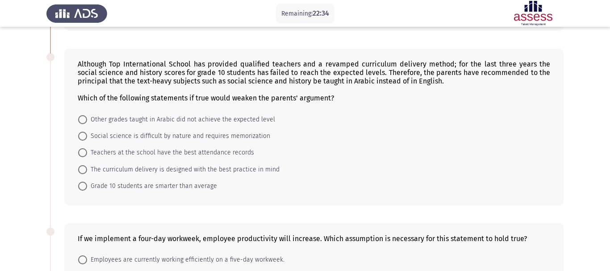
scroll to position [175, 0]
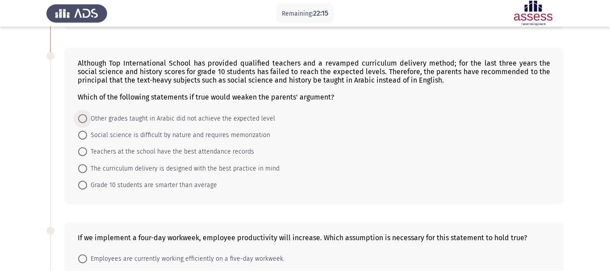
click at [220, 113] on span "Other grades taught in Arabic did not achieve the expected level" at bounding box center [181, 118] width 188 height 11
click at [87, 114] on input "Other grades taught in Arabic did not achieve the expected level" at bounding box center [82, 118] width 9 height 9
radio input "true"
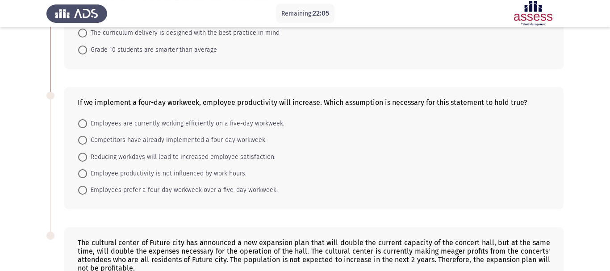
scroll to position [311, 0]
click at [158, 151] on span "Reducing workdays will lead to increased employee satisfaction." at bounding box center [181, 156] width 188 height 11
click at [87, 152] on input "Reducing workdays will lead to increased employee satisfaction." at bounding box center [82, 156] width 9 height 9
radio input "true"
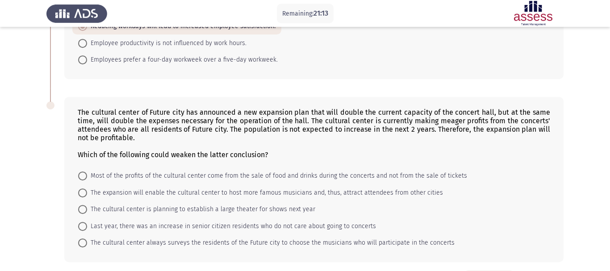
scroll to position [441, 0]
click at [188, 170] on span "Most of the profits of the cultural center come from the sale of food and drink…" at bounding box center [277, 175] width 380 height 11
click at [87, 170] on input "Most of the profits of the cultural center come from the sale of food and drink…" at bounding box center [82, 174] width 9 height 9
radio input "true"
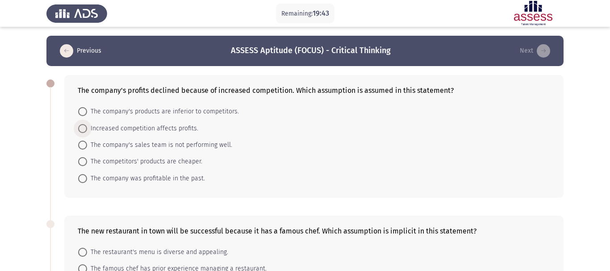
click at [143, 123] on span "Increased competition affects profits." at bounding box center [142, 128] width 111 height 11
click at [87, 124] on input "Increased competition affects profits." at bounding box center [82, 128] width 9 height 9
radio input "true"
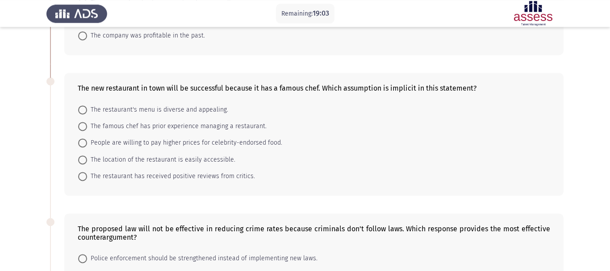
scroll to position [145, 0]
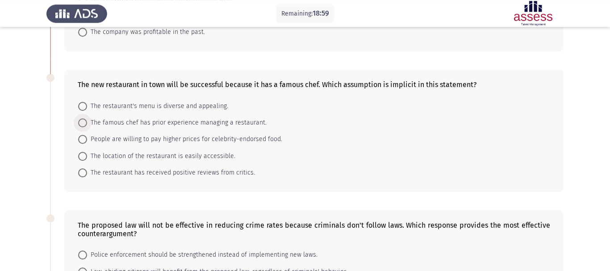
click at [129, 117] on span "The famous chef has prior experience managing a restaurant." at bounding box center [176, 122] width 179 height 11
click at [87, 118] on input "The famous chef has prior experience managing a restaurant." at bounding box center [82, 122] width 9 height 9
radio input "true"
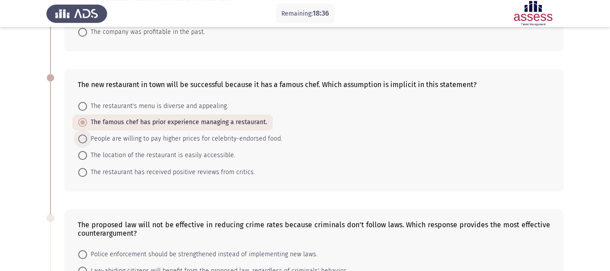
click at [157, 133] on span "People are willing to pay higher prices for celebrity-endorsed food." at bounding box center [184, 138] width 195 height 11
click at [87, 134] on input "People are willing to pay higher prices for celebrity-endorsed food." at bounding box center [82, 138] width 9 height 9
radio input "true"
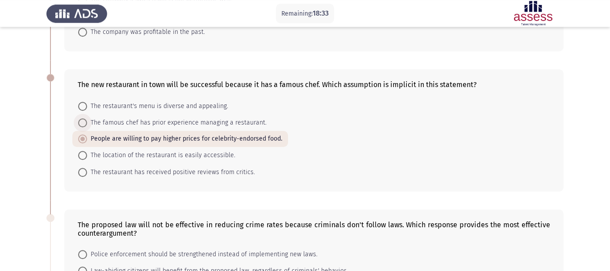
click at [207, 117] on span "The famous chef has prior experience managing a restaurant." at bounding box center [176, 122] width 179 height 11
click at [87, 118] on input "The famous chef has prior experience managing a restaurant." at bounding box center [82, 122] width 9 height 9
radio input "true"
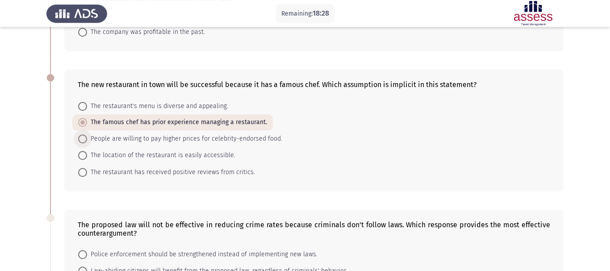
click at [192, 133] on span "People are willing to pay higher prices for celebrity-endorsed food." at bounding box center [184, 138] width 195 height 11
click at [87, 134] on input "People are willing to pay higher prices for celebrity-endorsed food." at bounding box center [82, 138] width 9 height 9
radio input "true"
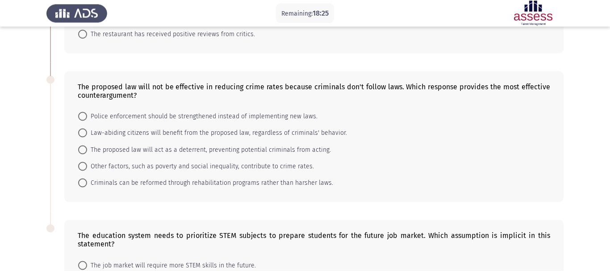
scroll to position [285, 0]
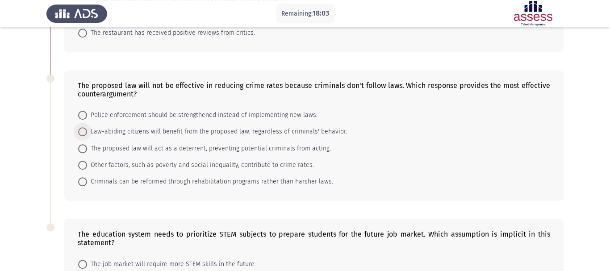
click at [209, 126] on span "Law-abiding citizens will benefit from the proposed law, regardless of criminal…" at bounding box center [217, 131] width 260 height 11
click at [87, 127] on input "Law-abiding citizens will benefit from the proposed law, regardless of criminal…" at bounding box center [82, 131] width 9 height 9
radio input "true"
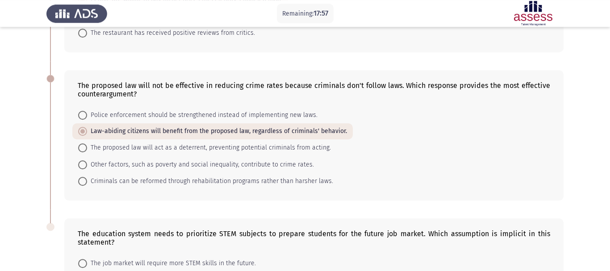
click at [174, 142] on span "The proposed law will act as a deterrent, preventing potential criminals from a…" at bounding box center [209, 147] width 244 height 11
click at [87, 143] on input "The proposed law will act as a deterrent, preventing potential criminals from a…" at bounding box center [82, 147] width 9 height 9
radio input "true"
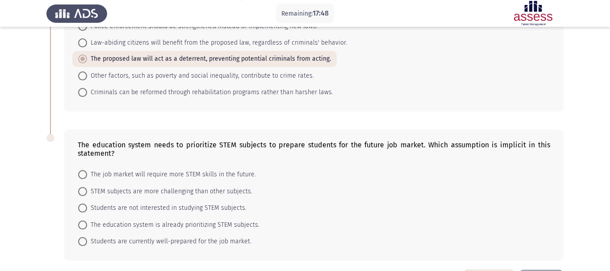
scroll to position [374, 0]
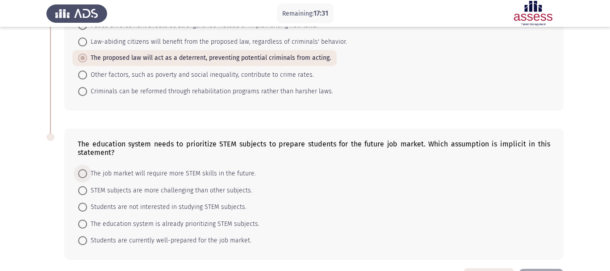
click at [172, 168] on span "The job market will require more STEM skills in the future." at bounding box center [171, 173] width 169 height 11
click at [87, 169] on input "The job market will require more STEM skills in the future." at bounding box center [82, 173] width 9 height 9
radio input "true"
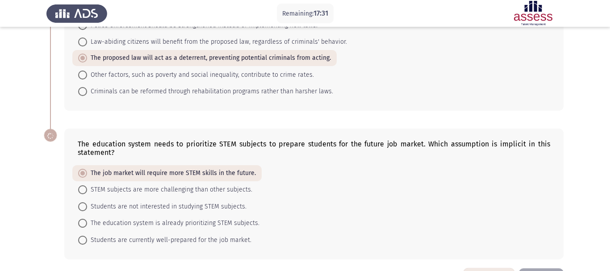
scroll to position [373, 0]
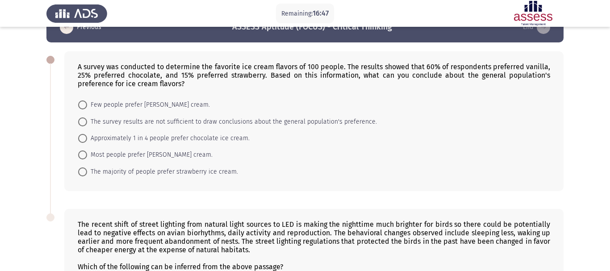
scroll to position [25, 0]
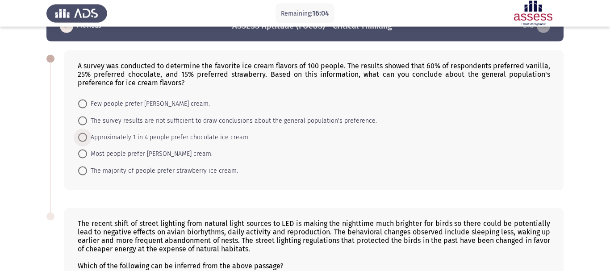
click at [161, 132] on span "Approximately 1 in 4 people prefer chocolate ice cream." at bounding box center [168, 137] width 162 height 11
click at [87, 133] on input "Approximately 1 in 4 people prefer chocolate ice cream." at bounding box center [82, 137] width 9 height 9
radio input "true"
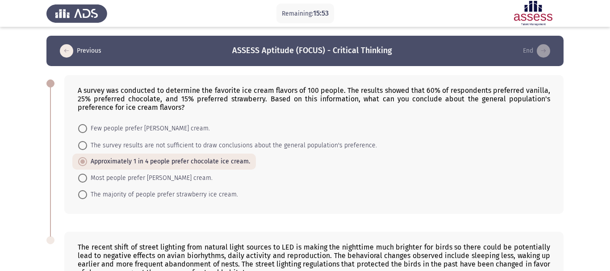
scroll to position [153, 0]
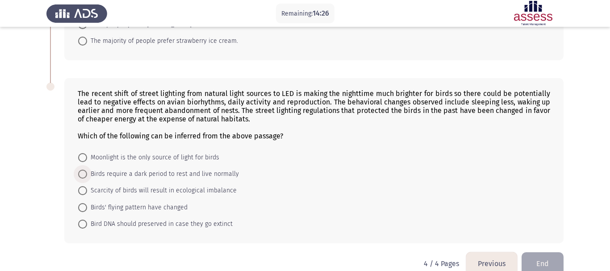
click at [92, 169] on span "Birds require a dark period to rest and live normally" at bounding box center [163, 174] width 152 height 11
click at [87, 170] on input "Birds require a dark period to rest and live normally" at bounding box center [82, 174] width 9 height 9
radio input "true"
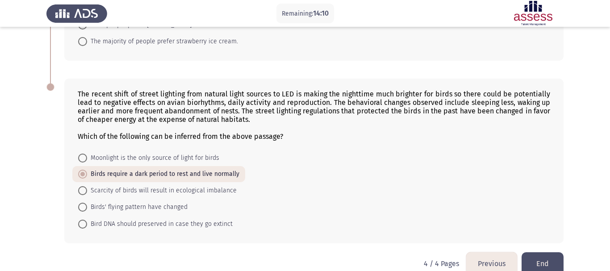
click at [544, 252] on button "End" at bounding box center [542, 263] width 42 height 23
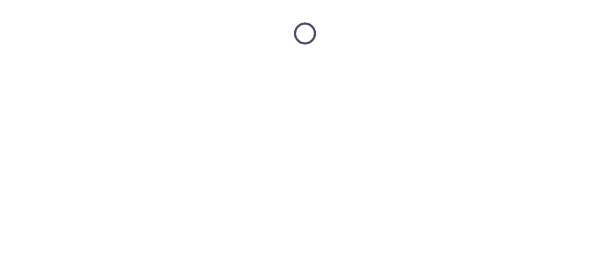
scroll to position [0, 0]
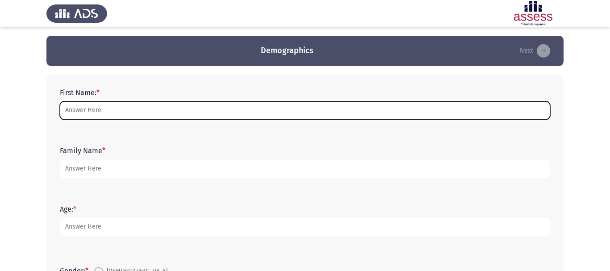
click at [120, 112] on input "First Name: *" at bounding box center [305, 110] width 490 height 18
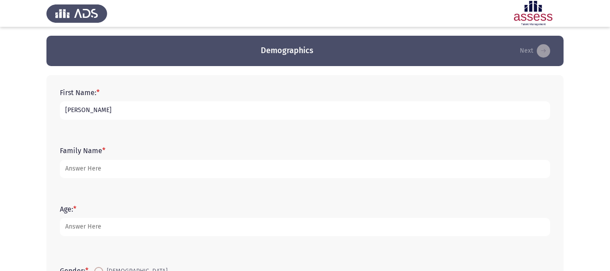
type input "[PERSON_NAME]"
type input "Samy"
type input "37"
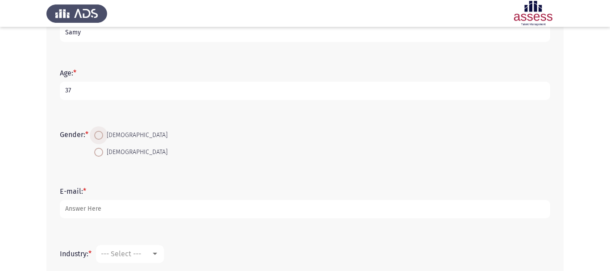
click at [101, 138] on span at bounding box center [98, 135] width 9 height 9
click at [101, 138] on input "[DEMOGRAPHIC_DATA]" at bounding box center [98, 135] width 9 height 9
radio input "true"
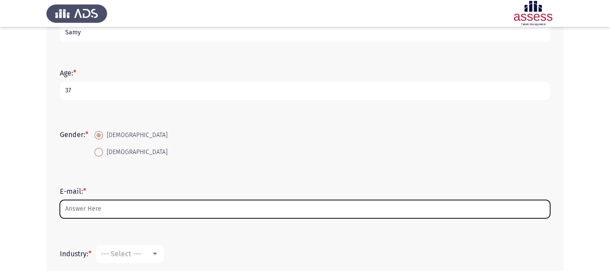
click at [92, 208] on input "E-mail: *" at bounding box center [305, 209] width 490 height 18
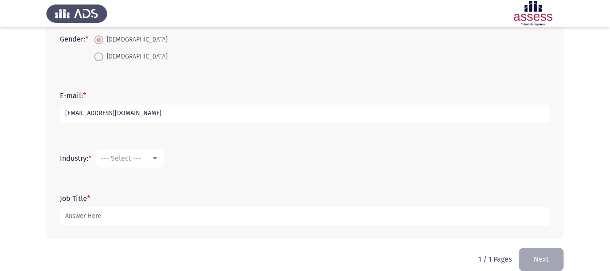
scroll to position [245, 0]
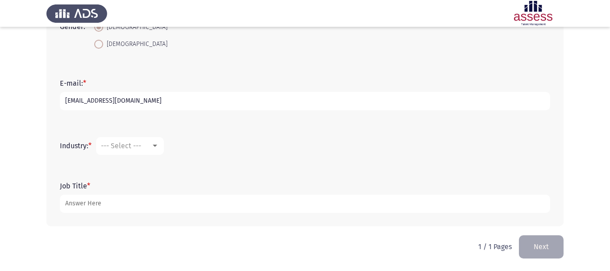
type input "[EMAIL_ADDRESS][DOMAIN_NAME]"
click at [131, 140] on mat-select "--- Select ---" at bounding box center [130, 146] width 68 height 18
click at [137, 152] on mat-select "--- Select ---" at bounding box center [130, 146] width 68 height 18
click at [157, 146] on div at bounding box center [155, 146] width 4 height 2
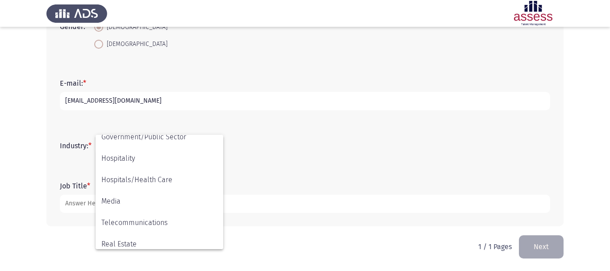
scroll to position [200, 0]
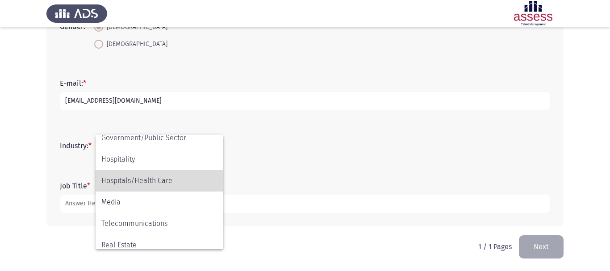
click at [135, 188] on span "Hospitals/Health Care" at bounding box center [159, 180] width 116 height 21
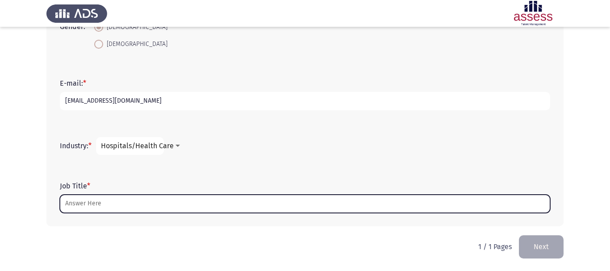
click at [93, 208] on input "Job Title *" at bounding box center [305, 204] width 490 height 18
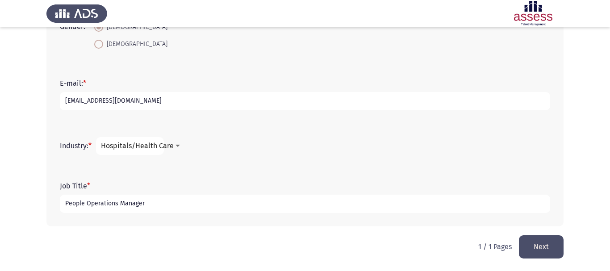
type input "People Operations Manager"
click at [538, 245] on button "Next" at bounding box center [541, 246] width 45 height 23
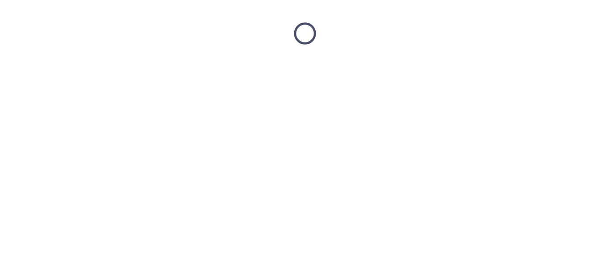
scroll to position [0, 0]
